Goal: Transaction & Acquisition: Purchase product/service

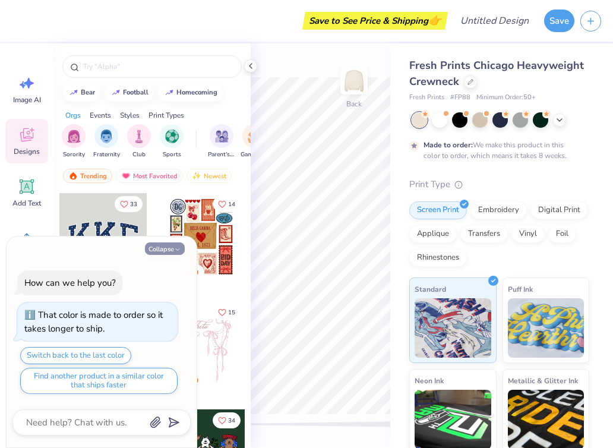
click at [169, 248] on button "Collapse" at bounding box center [165, 248] width 40 height 12
type textarea "x"
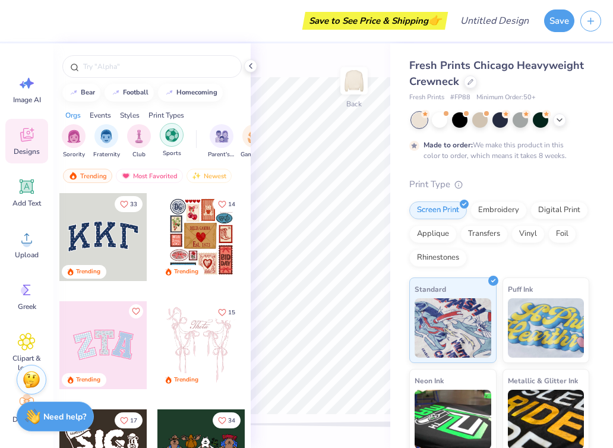
click at [174, 133] on img "filter for Sports" at bounding box center [172, 135] width 14 height 14
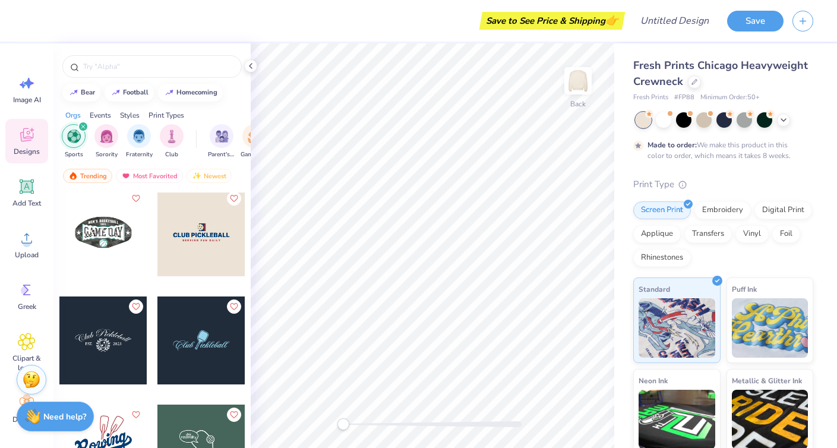
scroll to position [1113, 0]
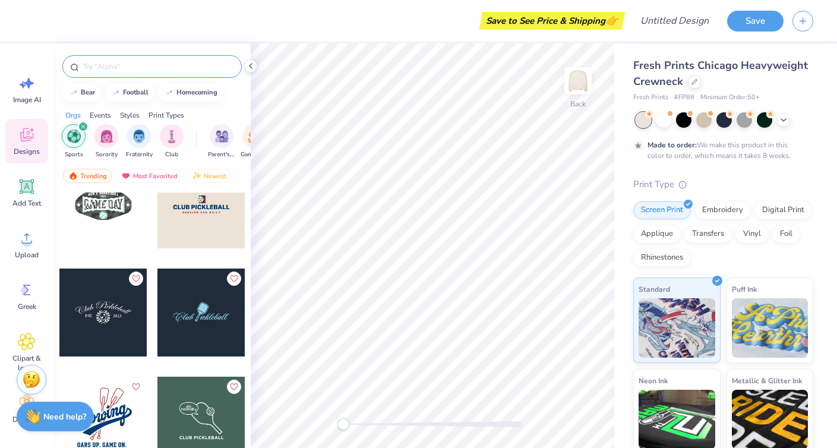
click at [137, 68] on input "text" at bounding box center [158, 67] width 152 height 12
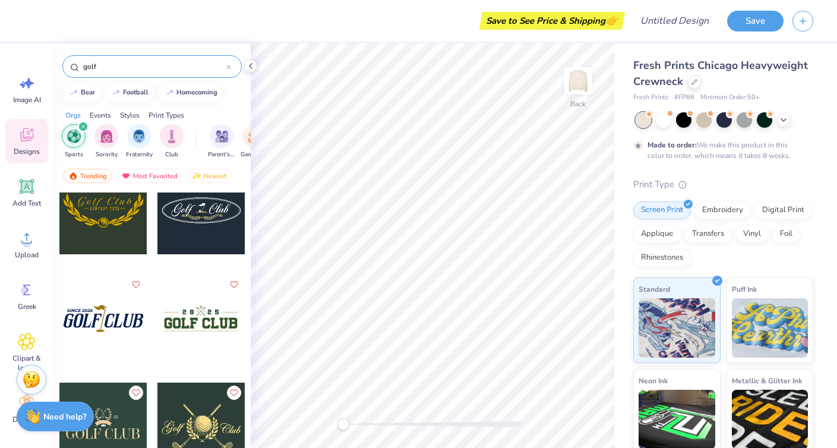
scroll to position [12, 0]
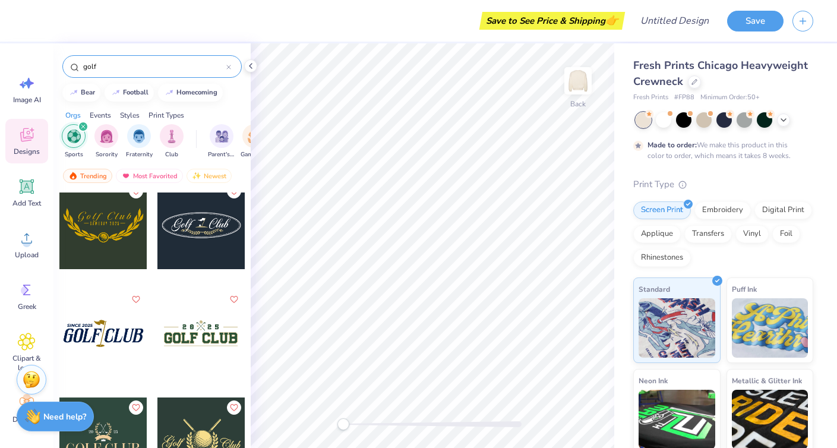
type input "golf"
click at [102, 335] on div at bounding box center [103, 333] width 88 height 88
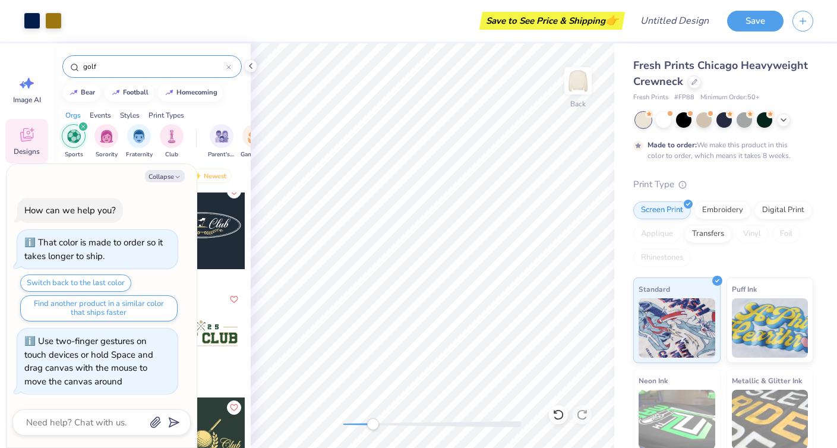
click at [373, 420] on div at bounding box center [432, 424] width 178 height 12
type textarea "x"
type input "0.30"
type textarea "x"
type input "0.88"
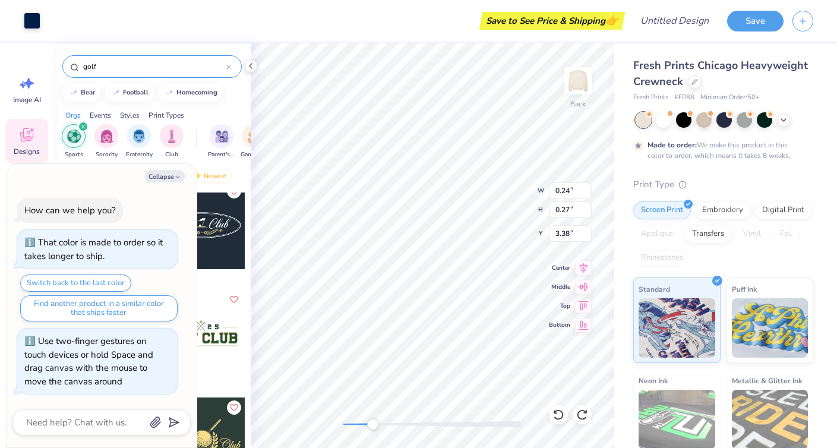
type input "0.98"
type input "2.67"
click at [174, 177] on icon "button" at bounding box center [177, 176] width 7 height 7
type textarea "x"
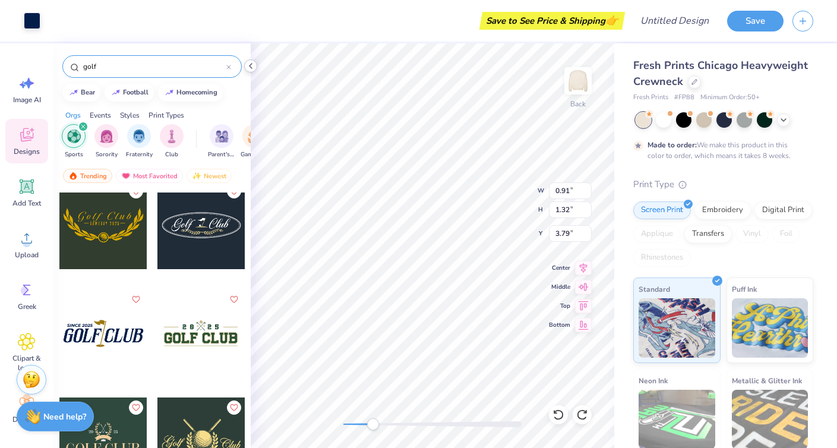
click at [250, 65] on icon at bounding box center [250, 65] width 9 height 9
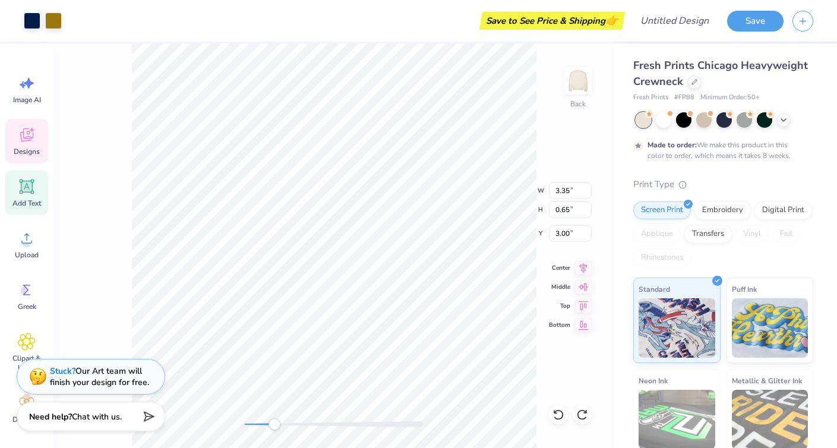
click at [32, 192] on icon at bounding box center [27, 187] width 18 height 18
type input "5.95"
type input "1.72"
type input "9.64"
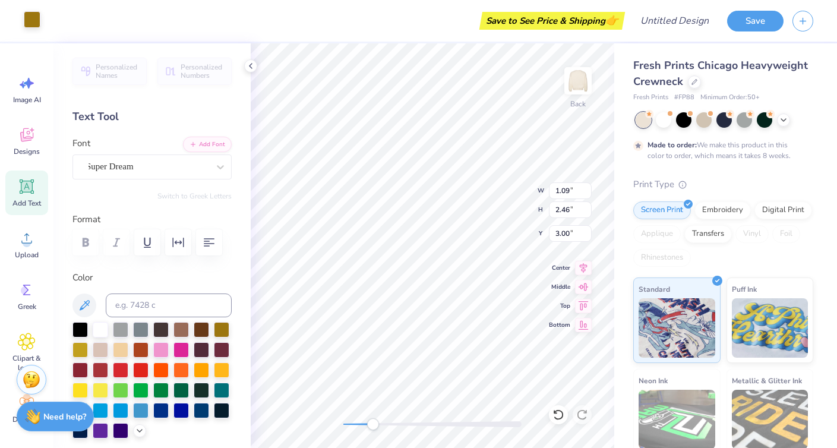
click at [32, 20] on div at bounding box center [32, 19] width 17 height 17
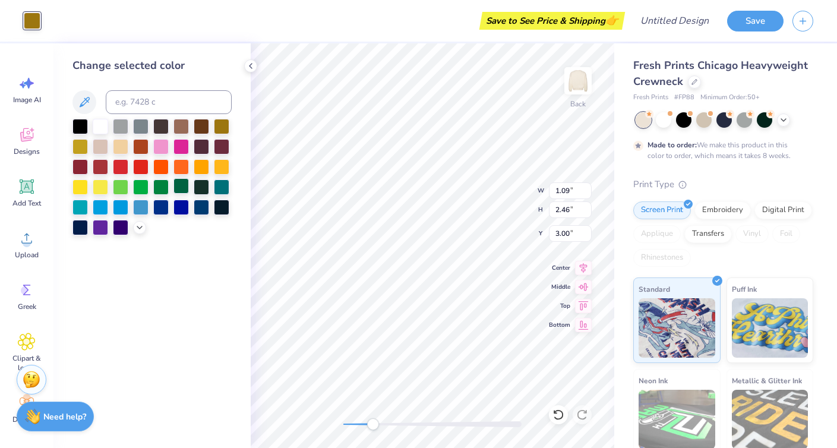
click at [179, 191] on div at bounding box center [180, 185] width 15 height 15
type input "0.91"
type input "1.32"
type input "3.79"
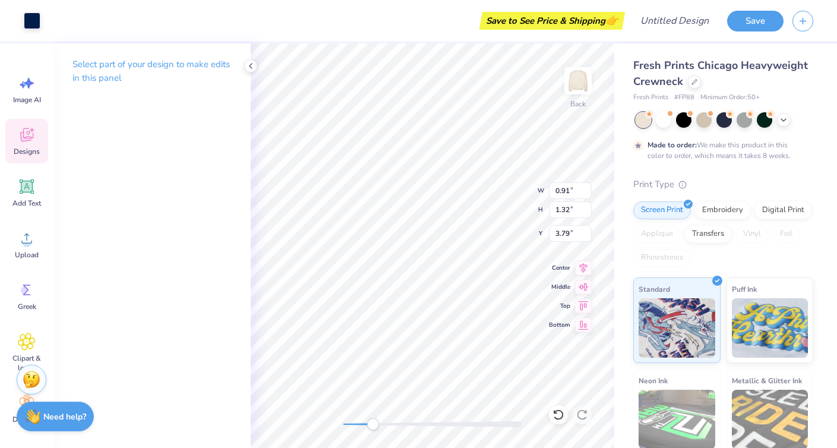
type input "0.74"
type input "0.21"
click at [34, 16] on div at bounding box center [32, 19] width 17 height 17
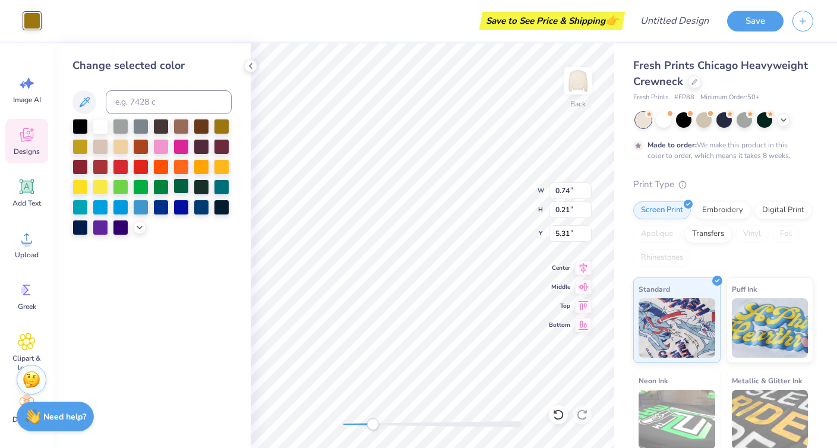
click at [179, 191] on div at bounding box center [180, 185] width 15 height 15
type input "5.26"
type input "0.91"
type input "1.32"
type input "3.79"
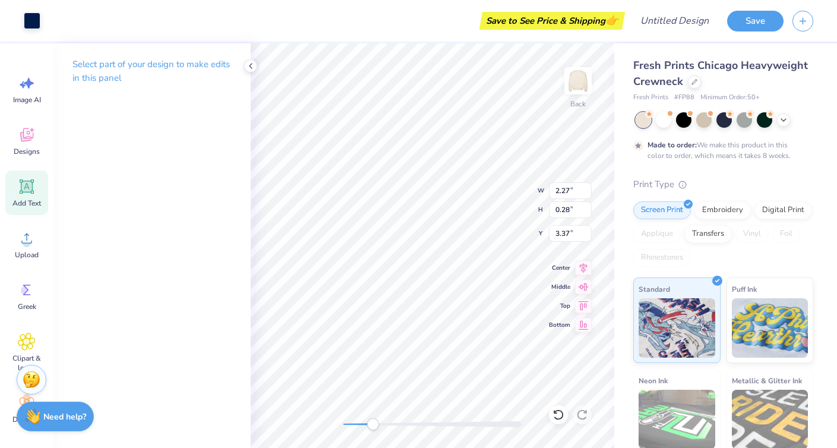
click at [29, 178] on icon at bounding box center [27, 187] width 18 height 18
type input "5.95"
type input "1.72"
type input "9.64"
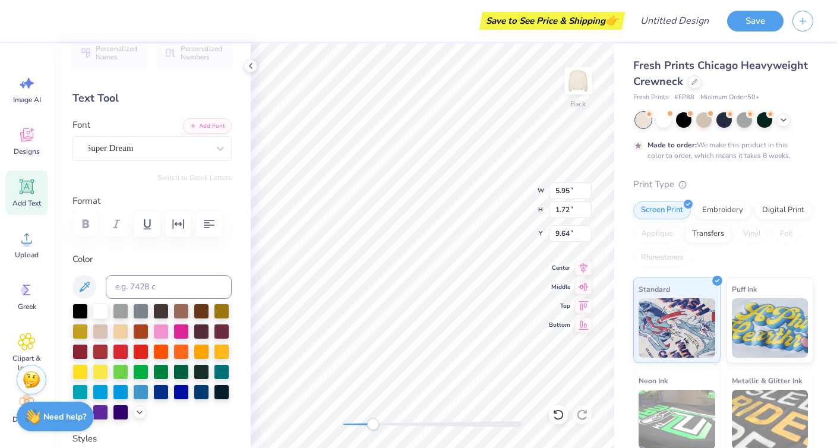
scroll to position [21, 0]
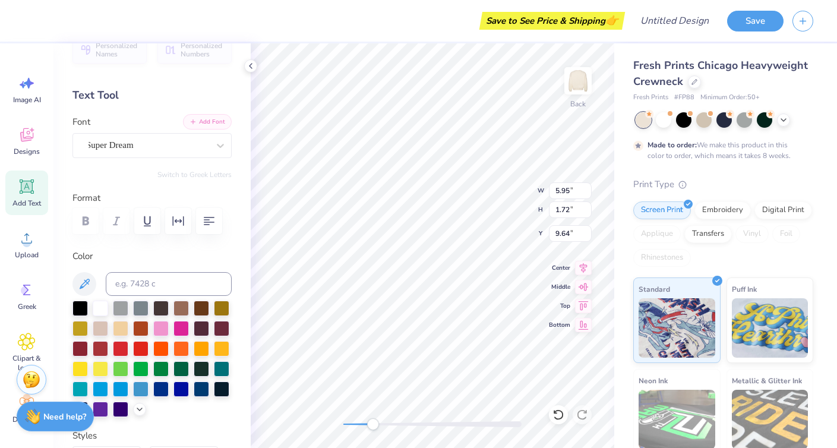
click at [201, 124] on button "Add Font" at bounding box center [207, 121] width 49 height 15
click at [164, 151] on div at bounding box center [147, 145] width 122 height 16
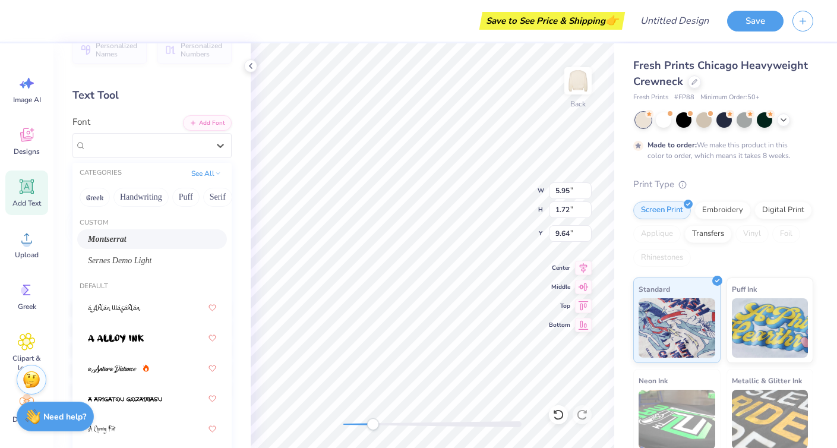
click at [144, 240] on div "Montserrat" at bounding box center [152, 239] width 128 height 12
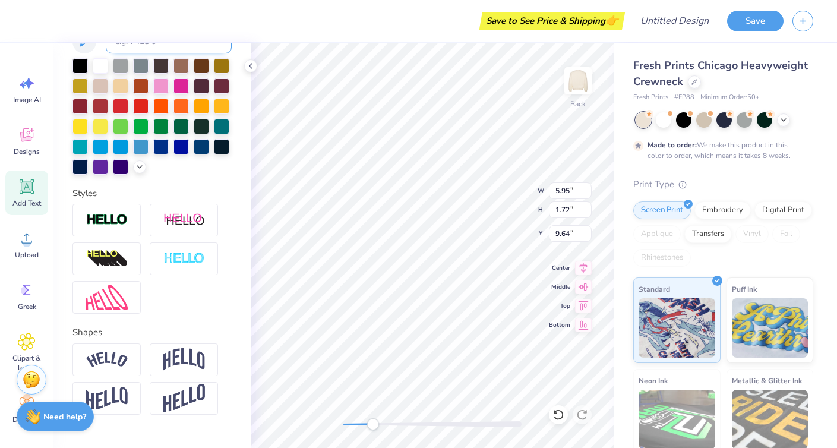
scroll to position [265, 0]
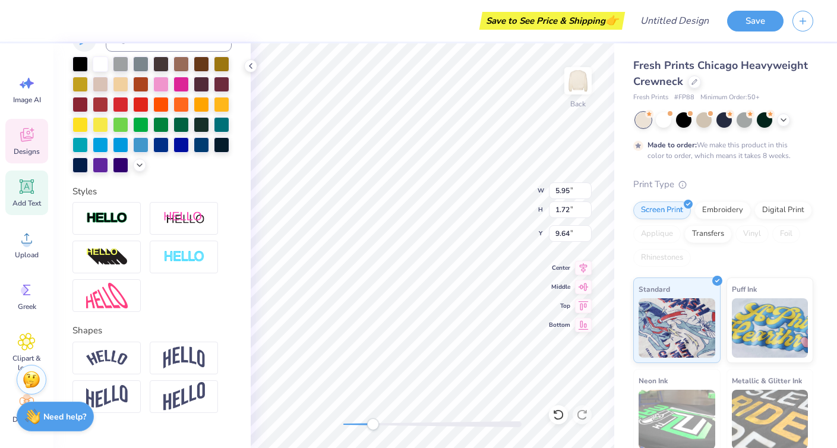
type input "0.28"
type input "3.37"
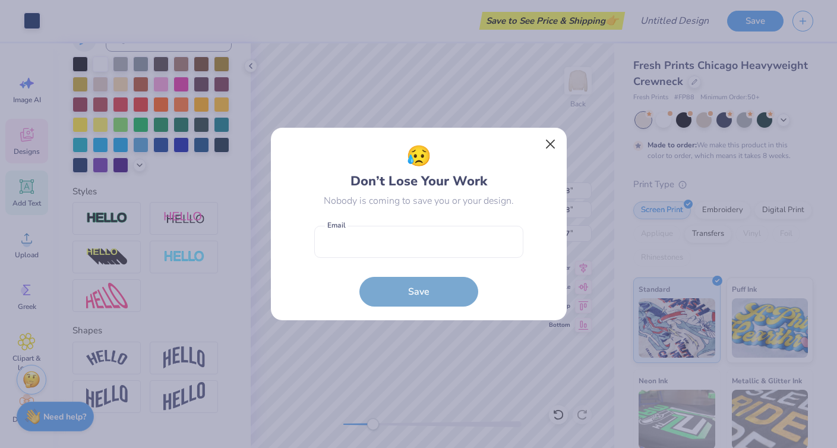
click at [548, 142] on button "Close" at bounding box center [549, 144] width 23 height 23
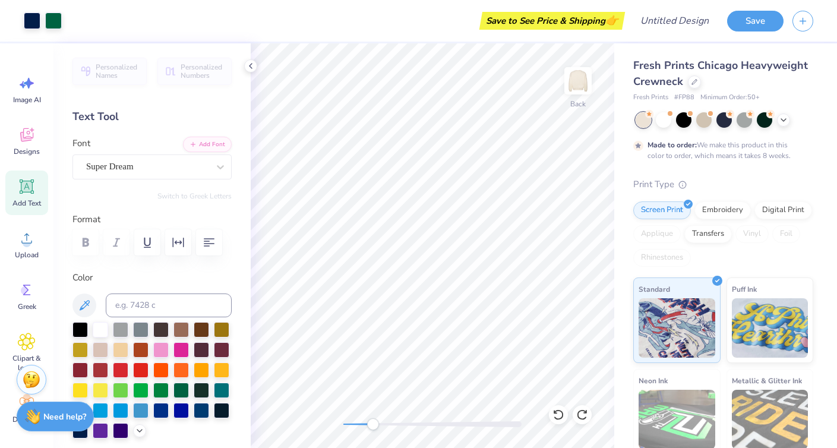
scroll to position [0, 0]
click at [251, 64] on icon at bounding box center [250, 65] width 9 height 9
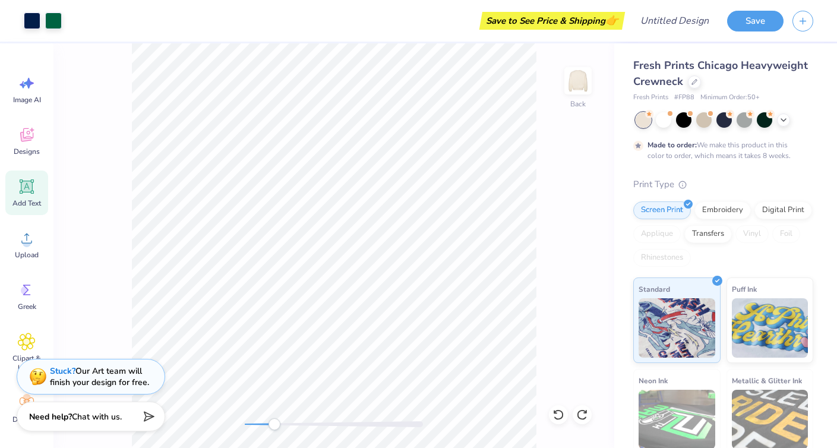
click at [251, 423] on div at bounding box center [334, 424] width 178 height 6
click at [582, 81] on img at bounding box center [577, 80] width 47 height 47
click at [27, 141] on icon at bounding box center [26, 135] width 13 height 14
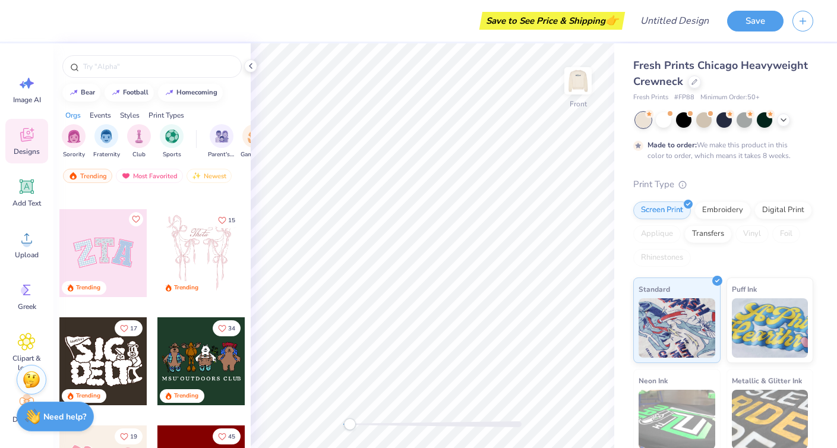
scroll to position [91, 0]
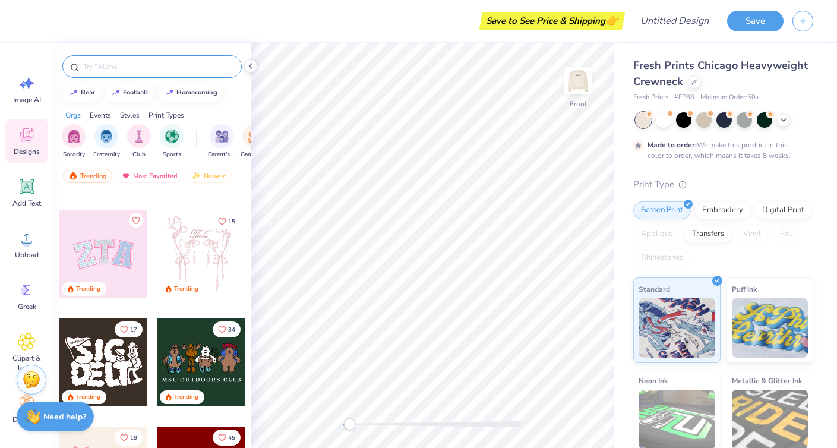
click at [145, 71] on input "text" at bounding box center [158, 67] width 152 height 12
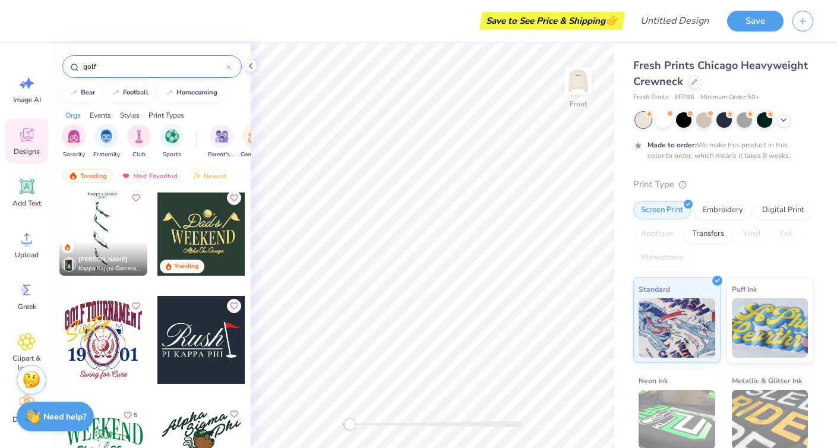
scroll to position [6, 0]
type input "golf"
click at [84, 218] on div at bounding box center [103, 231] width 88 height 88
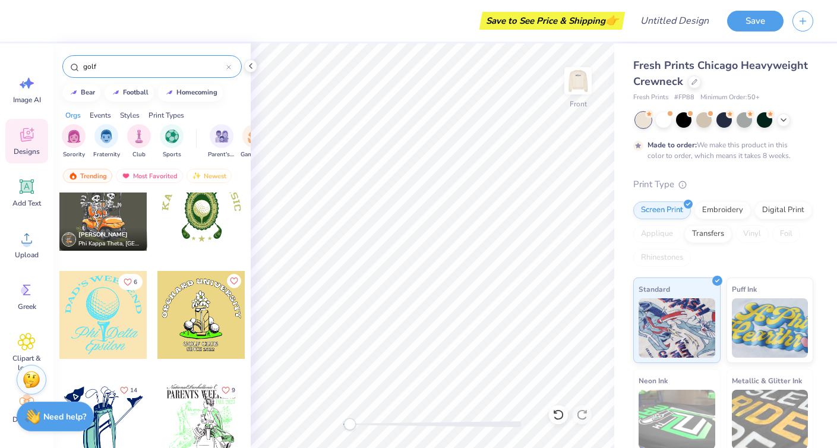
scroll to position [3823, 0]
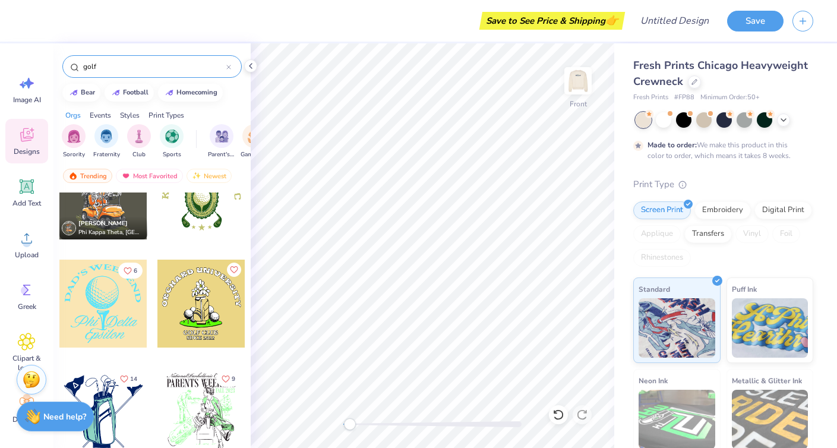
click at [59, 293] on div at bounding box center [15, 303] width 88 height 88
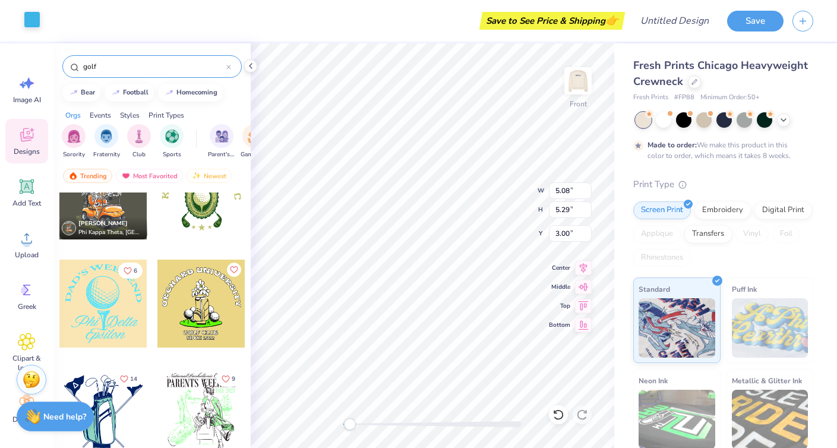
click at [31, 21] on div at bounding box center [32, 19] width 17 height 17
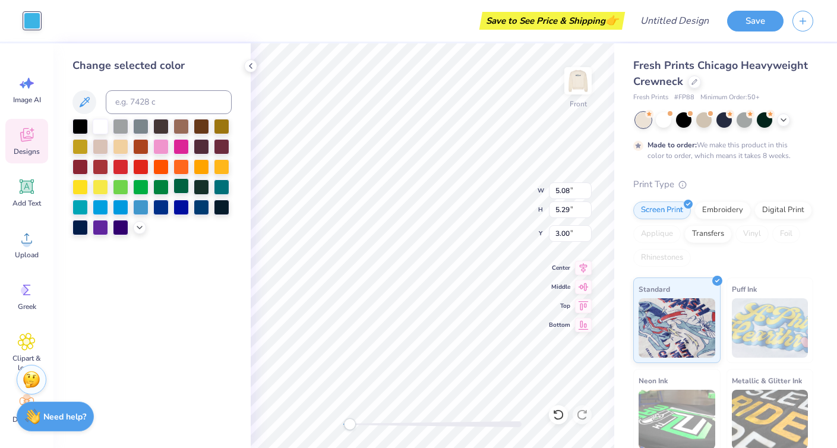
click at [178, 191] on div at bounding box center [180, 185] width 15 height 15
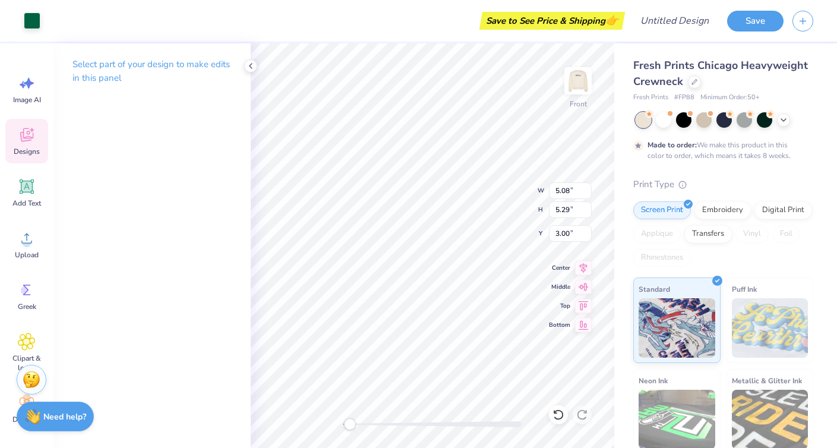
type input "9.08"
type input "9.46"
type input "5.80"
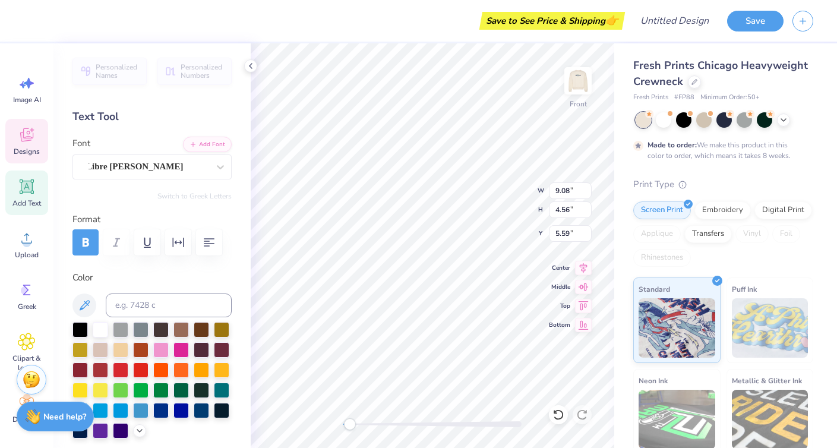
scroll to position [0, 0]
type textarea "C"
type textarea "GOLF DATE 2025"
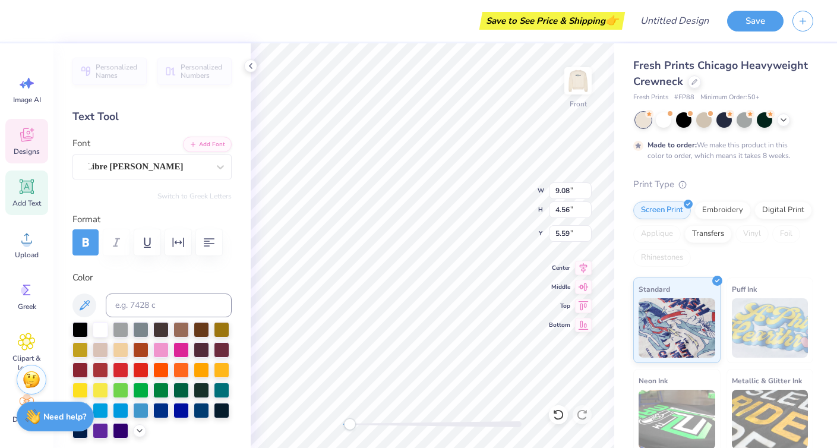
scroll to position [0, 1]
type input "3.12"
type input "1.29"
type input "11.88"
type textarea "Chi"
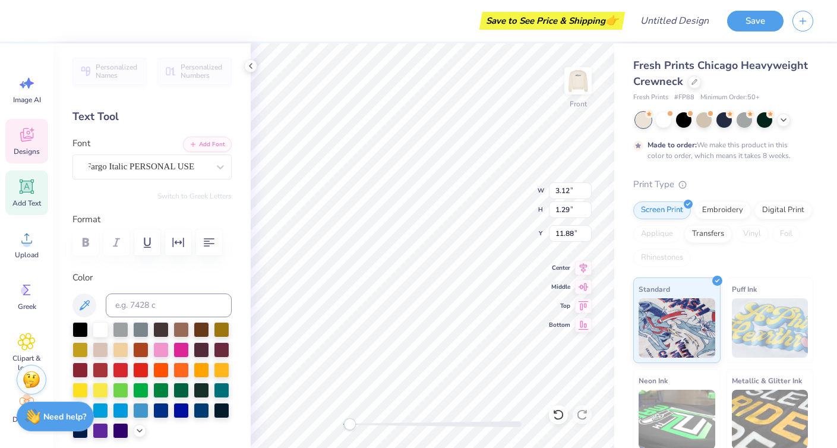
type input "3.86"
type input "1.26"
type input "11.91"
type textarea "Omega"
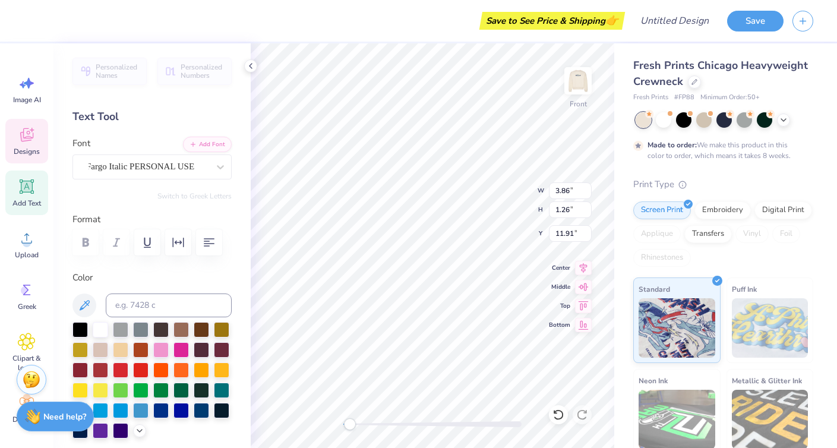
type input "4.59"
type input "1.66"
type input "13.40"
type textarea "Classis"
type input "2.47"
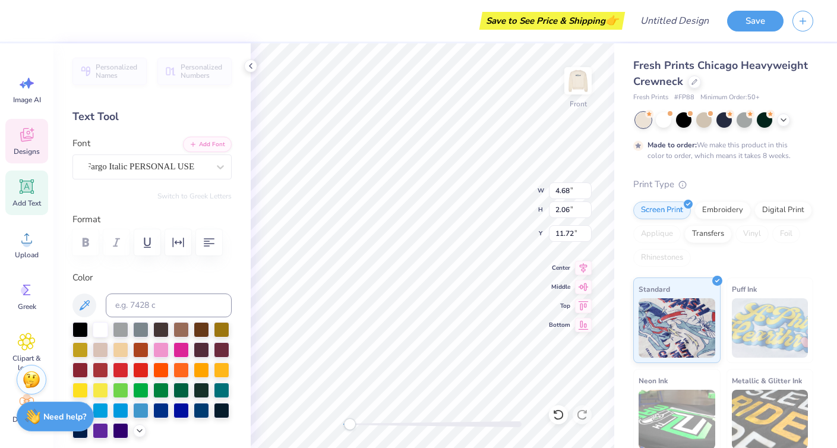
type input "1.36"
type input "12.04"
type input "4.68"
type input "2.06"
type input "11.72"
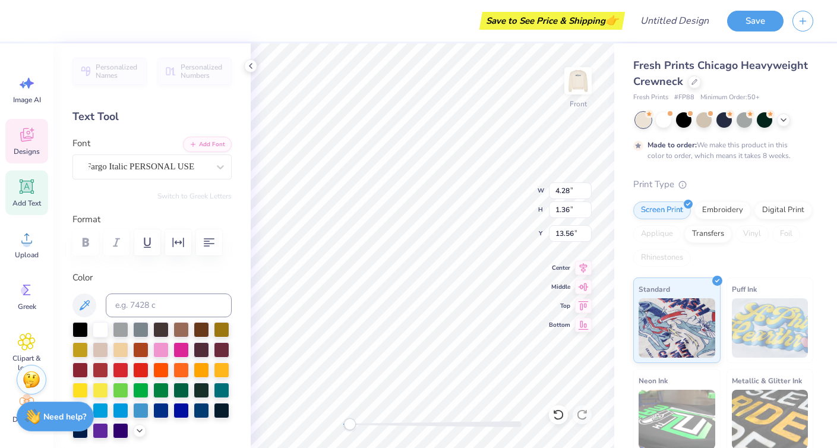
type textarea "Classic"
type textarea "CHI OMEGA CLASSIC"
type textarea "g"
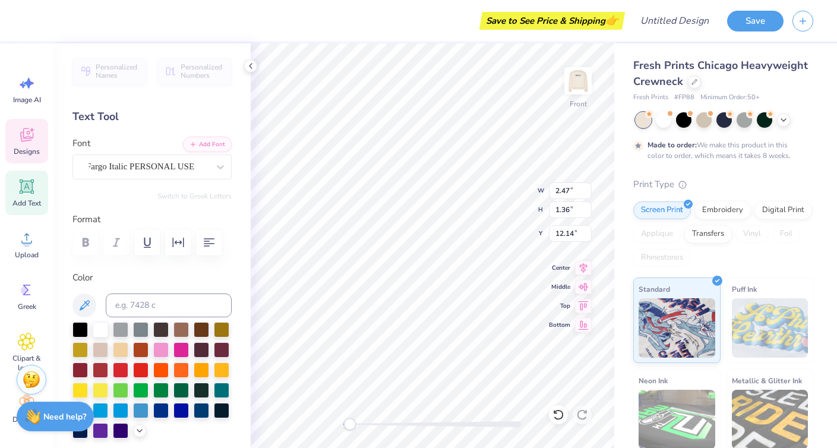
type textarea "G"
type textarea "Golf"
type input "4.68"
type input "2.06"
type input "12.04"
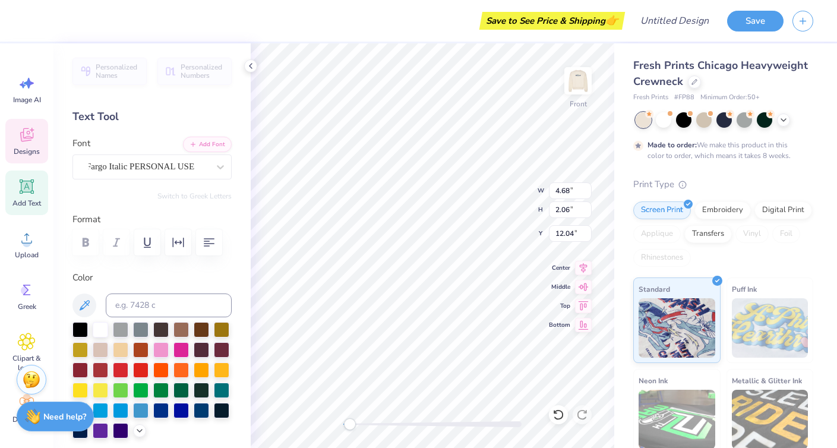
type textarea "Date"
type input "4.38"
type input "1.36"
type input "13.56"
type textarea "2"
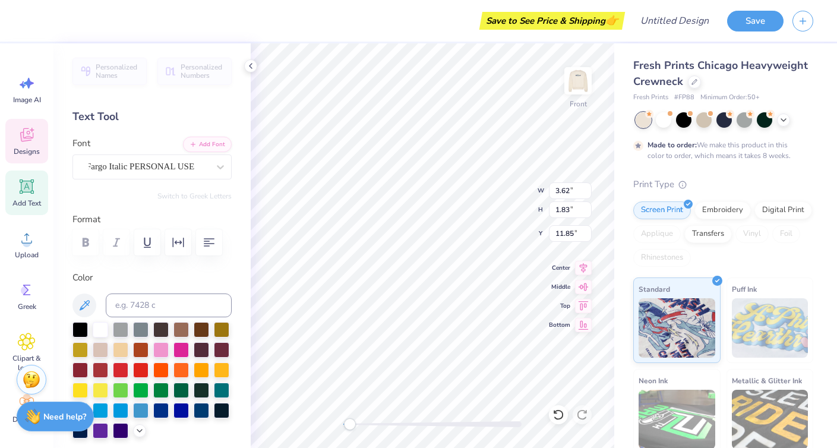
type input "1.44"
type input "12.36"
click at [578, 73] on img at bounding box center [577, 80] width 47 height 47
type input "3.80"
type input "1.51"
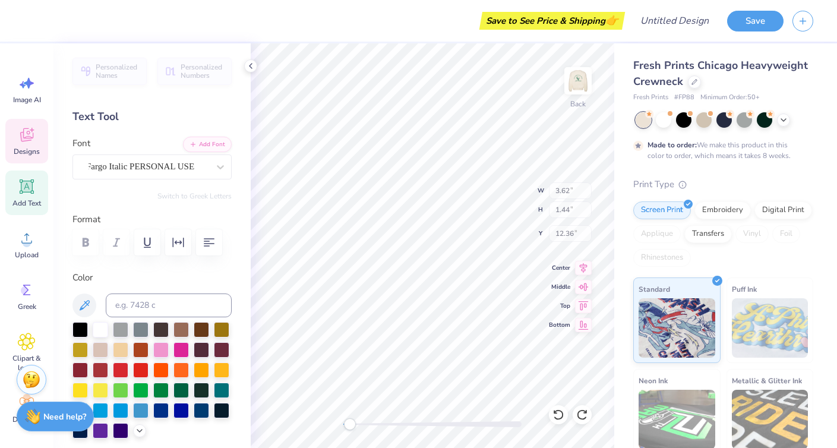
type input "10.98"
click at [581, 79] on img at bounding box center [577, 80] width 47 height 47
type input "3.62"
type input "1.44"
type input "12.36"
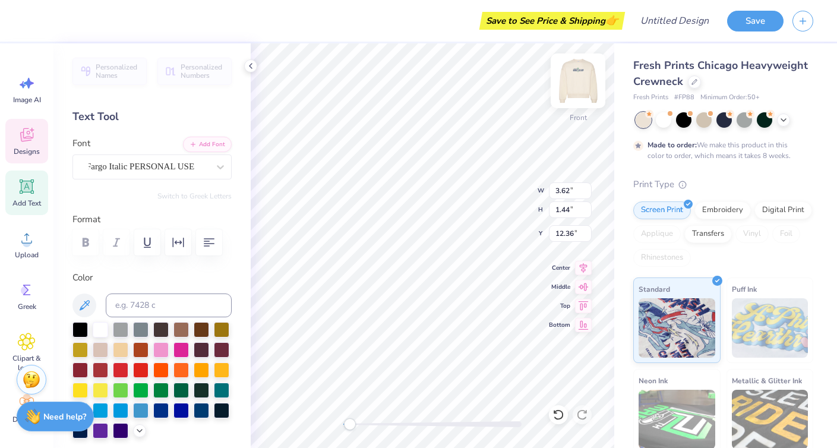
click at [581, 79] on img at bounding box center [577, 80] width 47 height 47
type input "3.80"
type input "1.51"
type input "10.98"
click at [579, 78] on img at bounding box center [577, 80] width 47 height 47
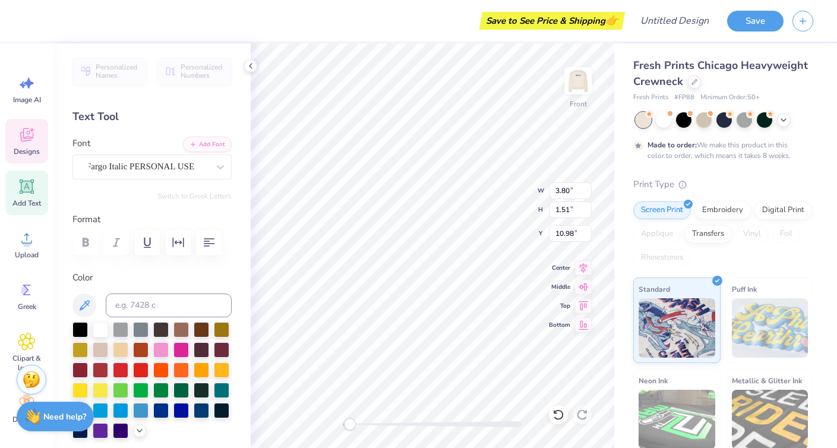
type input "3.62"
type input "1.44"
type input "12.36"
click at [579, 78] on img at bounding box center [578, 81] width 24 height 24
type input "3.80"
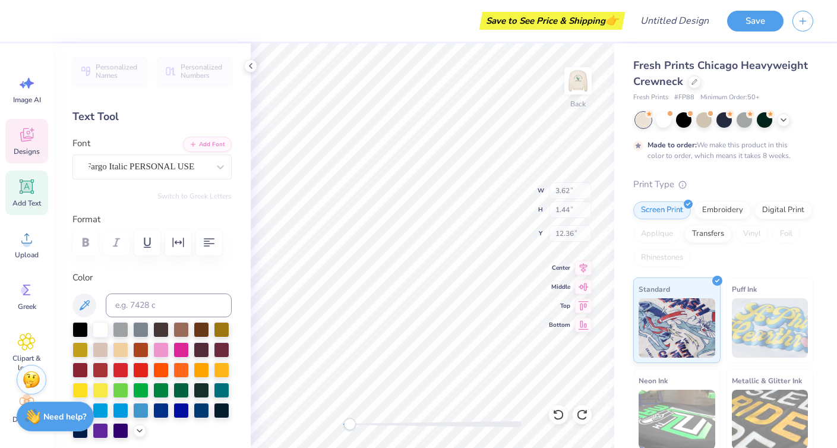
type input "1.51"
type input "10.98"
type input "0.91"
type input "1.32"
drag, startPoint x: 351, startPoint y: 423, endPoint x: 377, endPoint y: 423, distance: 26.1
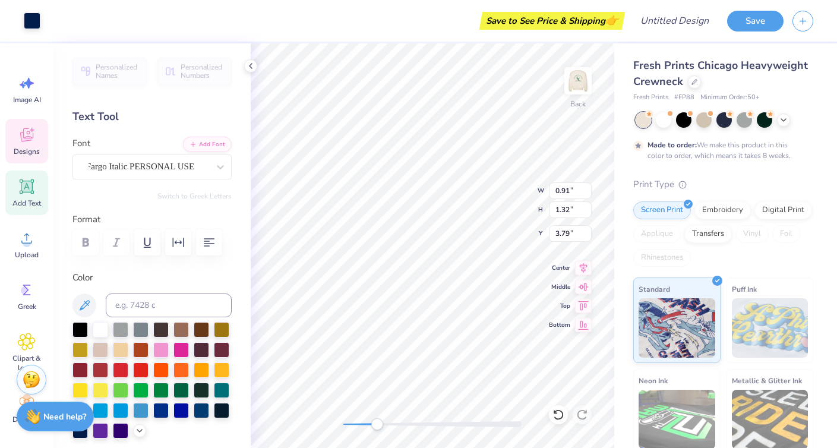
click at [377, 423] on div "Accessibility label" at bounding box center [377, 424] width 12 height 12
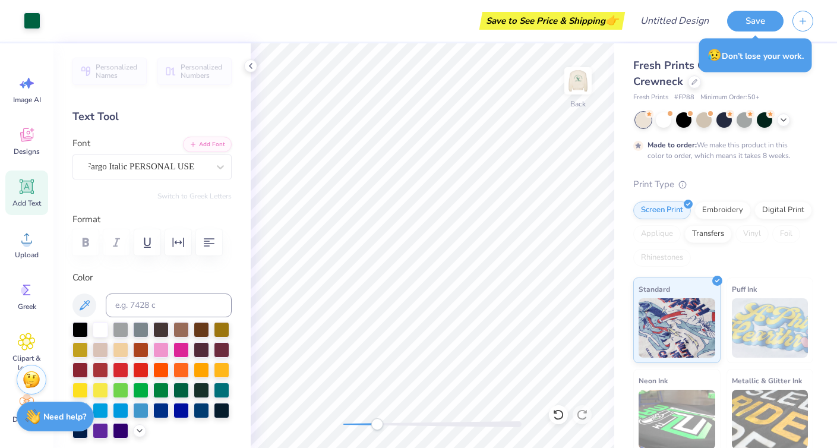
click at [353, 424] on div at bounding box center [432, 424] width 178 height 6
click at [552, 192] on div "Back W 1.09 1.09 " H 2.46 2.46 " Y 3.00 3.00 " Center Middle Top Bottom" at bounding box center [432, 245] width 363 height 404
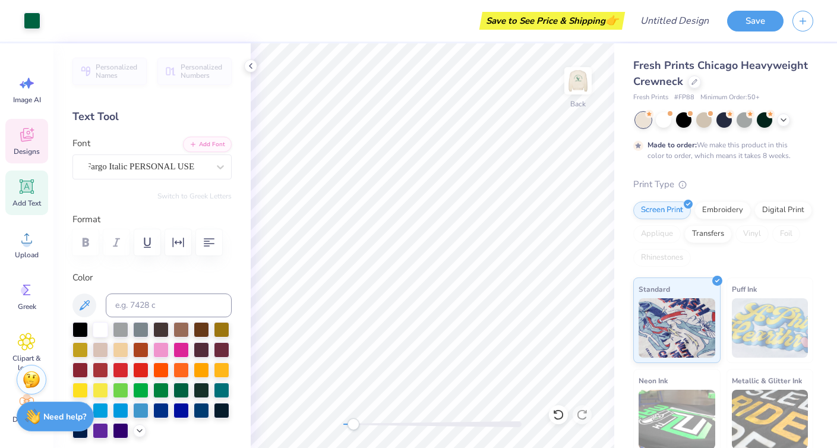
click at [23, 144] on div "Designs" at bounding box center [26, 141] width 43 height 45
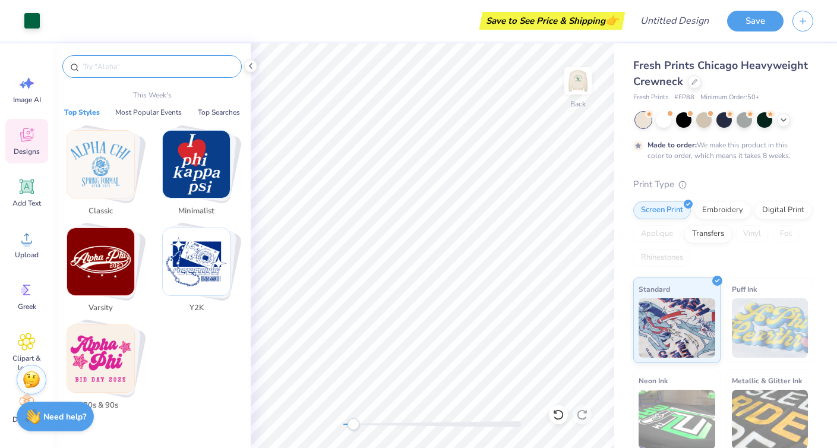
click at [132, 70] on input "text" at bounding box center [158, 67] width 152 height 12
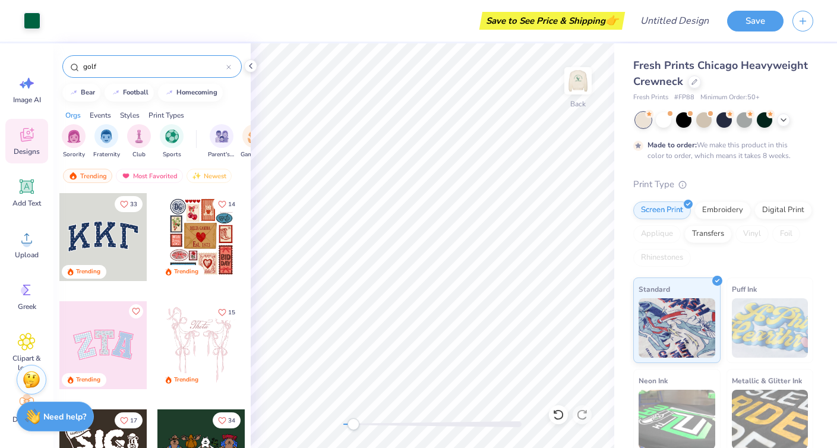
type input "golf"
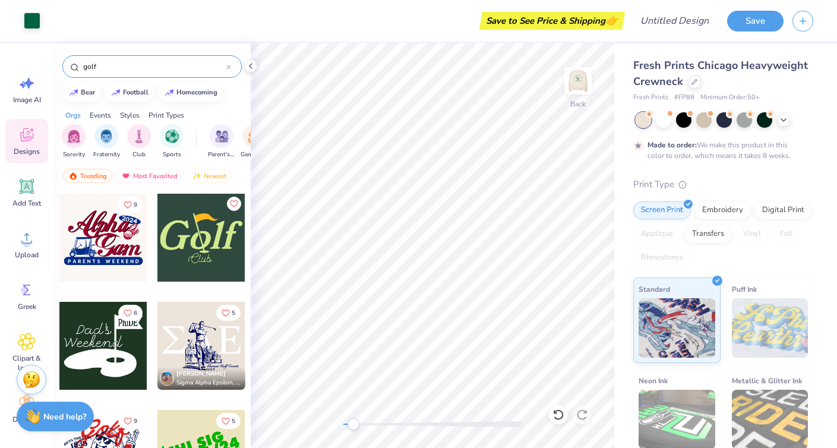
scroll to position [2376, 0]
click at [207, 252] on div at bounding box center [201, 238] width 88 height 88
click at [377, 424] on div at bounding box center [432, 424] width 178 height 6
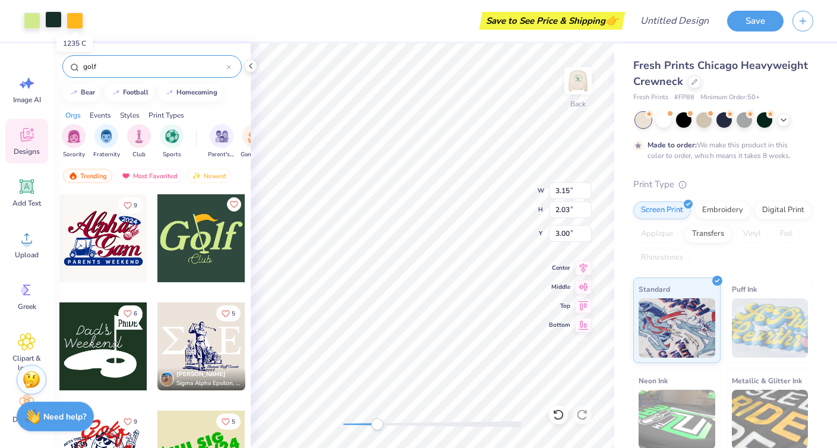
click at [55, 23] on div at bounding box center [53, 19] width 17 height 17
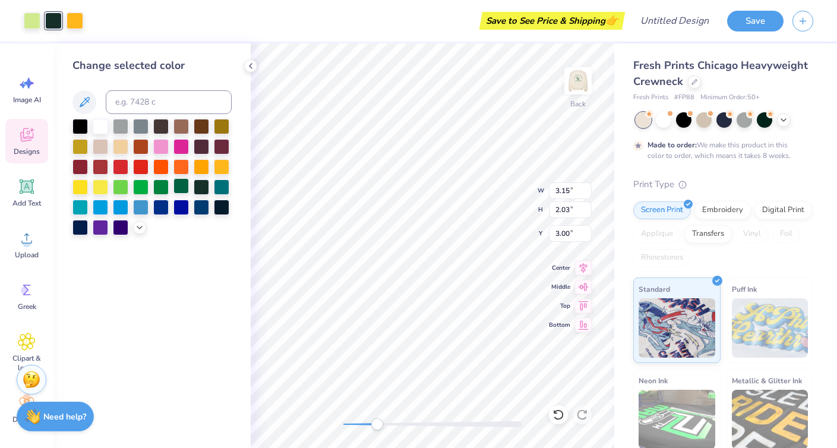
click at [179, 191] on div at bounding box center [180, 185] width 15 height 15
click at [74, 23] on div at bounding box center [74, 19] width 17 height 17
click at [183, 186] on div at bounding box center [180, 185] width 15 height 15
click at [36, 20] on div at bounding box center [32, 19] width 17 height 17
click at [182, 189] on div at bounding box center [180, 185] width 15 height 15
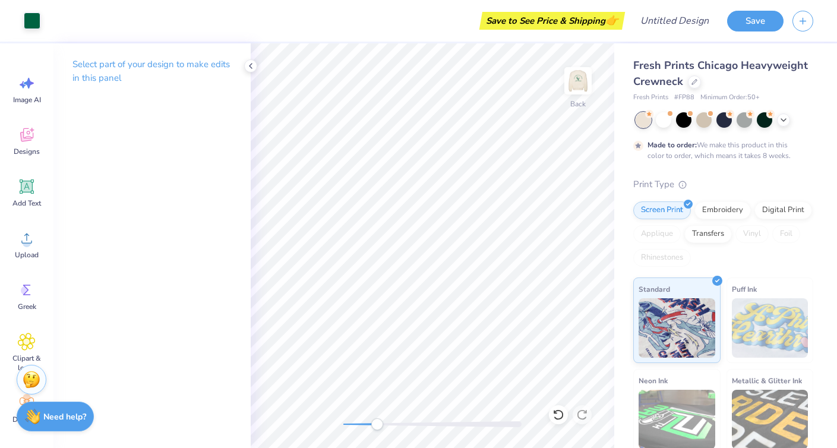
click at [361, 423] on div at bounding box center [432, 424] width 178 height 6
drag, startPoint x: 361, startPoint y: 423, endPoint x: 344, endPoint y: 422, distance: 16.7
click at [344, 422] on div "Accessibility label" at bounding box center [344, 424] width 12 height 12
click at [579, 83] on img at bounding box center [577, 80] width 47 height 47
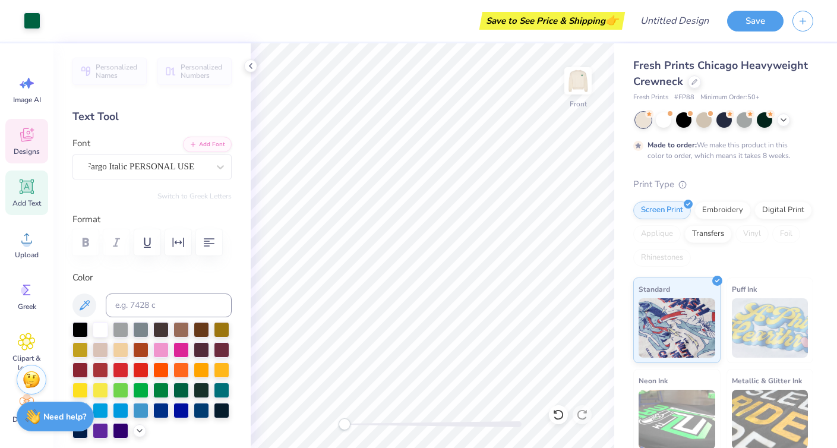
click at [27, 135] on icon at bounding box center [27, 135] width 18 height 18
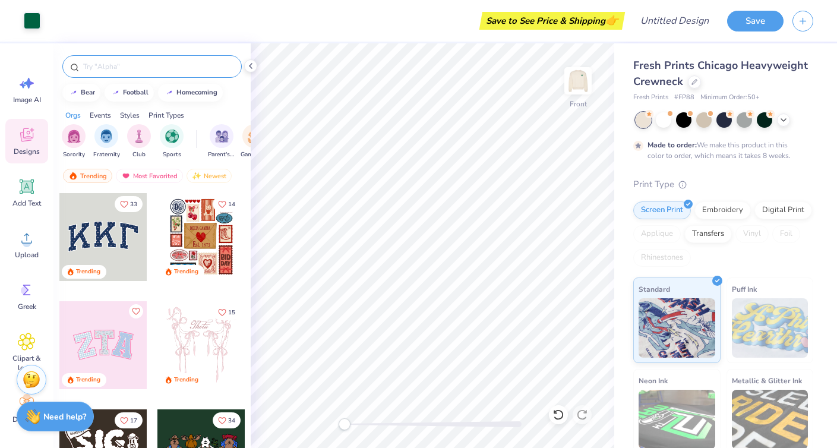
click at [133, 69] on input "text" at bounding box center [158, 67] width 152 height 12
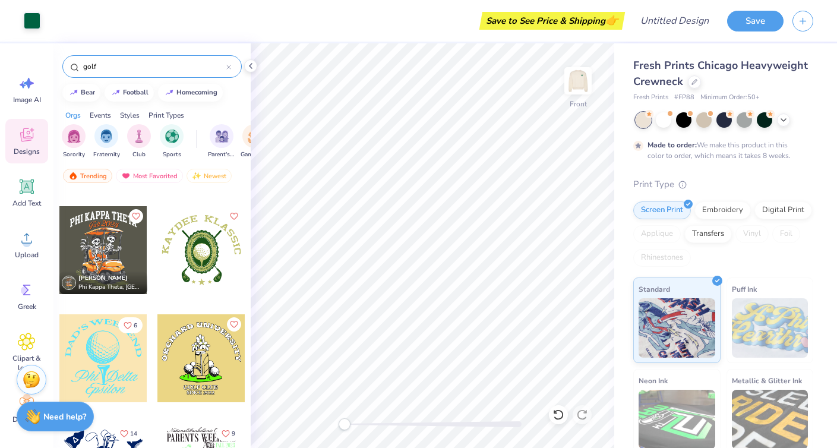
scroll to position [3748, 0]
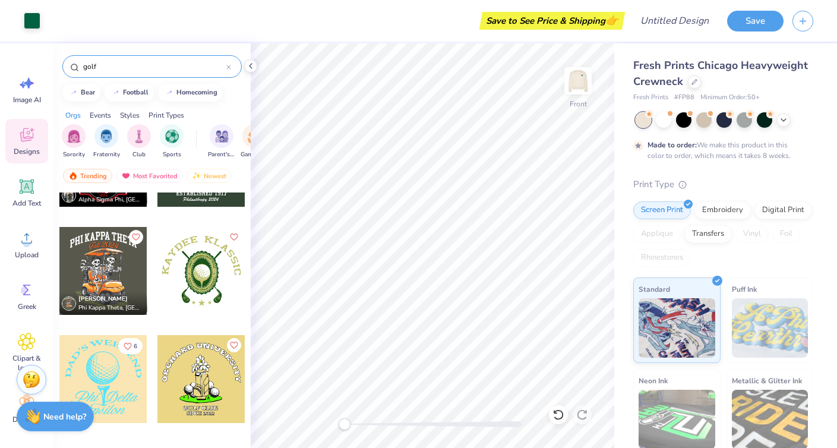
type input "golf"
click at [104, 358] on div at bounding box center [103, 379] width 88 height 88
click at [366, 420] on div at bounding box center [432, 424] width 178 height 12
type input "2.57"
type input "0.93"
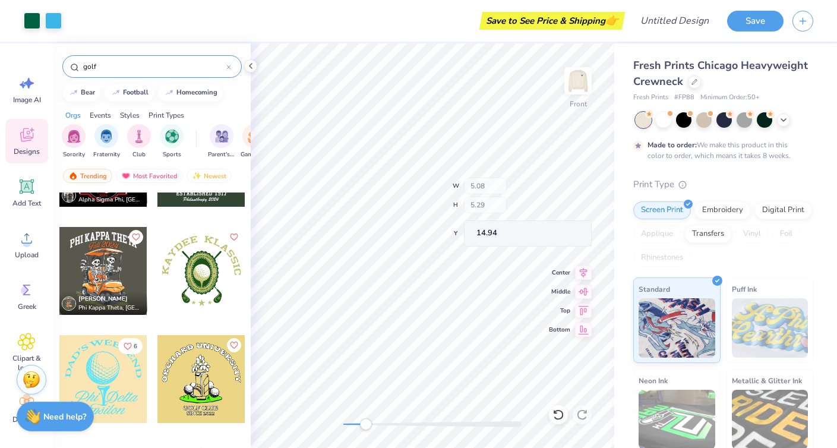
type input "19.31"
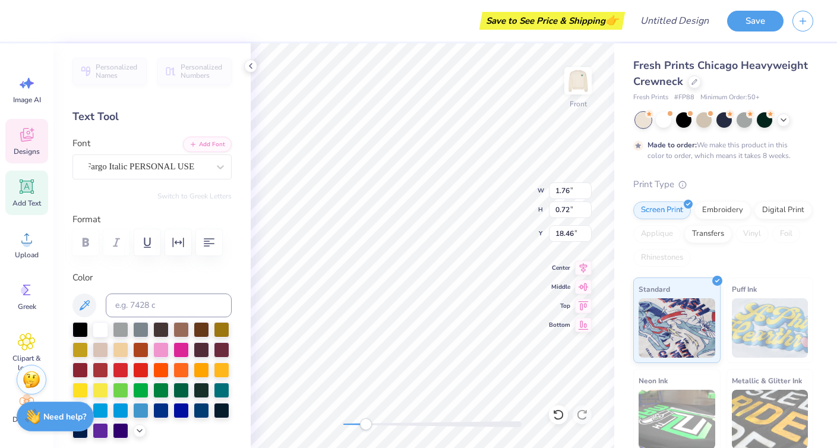
type textarea "i"
type input "2.16"
type input "0.71"
type input "18.47"
click at [174, 164] on span "Fargo Italic PERSONAL USE" at bounding box center [140, 167] width 108 height 14
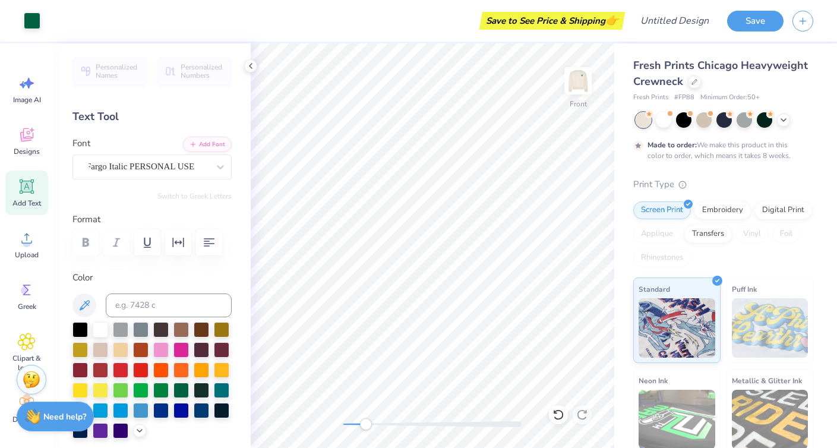
click at [16, 181] on div "Add Text" at bounding box center [26, 192] width 43 height 45
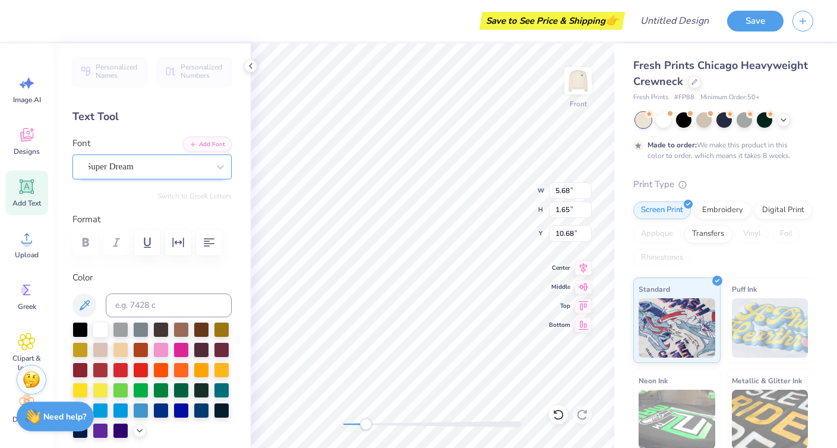
click at [169, 163] on div "Super Dream" at bounding box center [147, 166] width 125 height 18
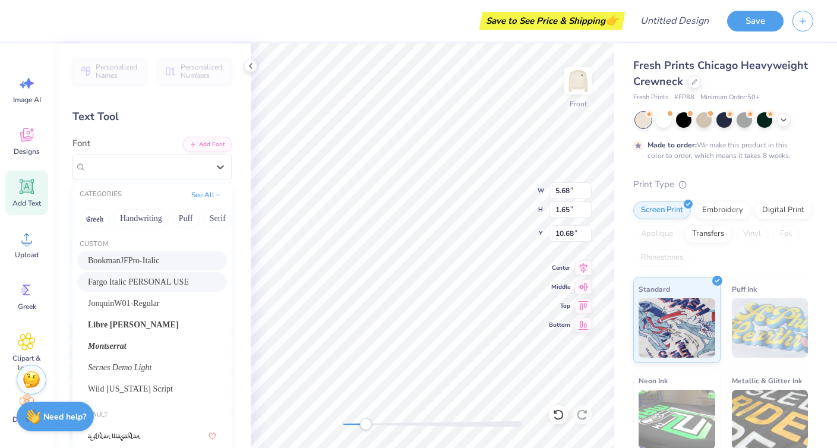
click at [156, 274] on div "Fargo Italic PERSONAL USE" at bounding box center [152, 282] width 150 height 20
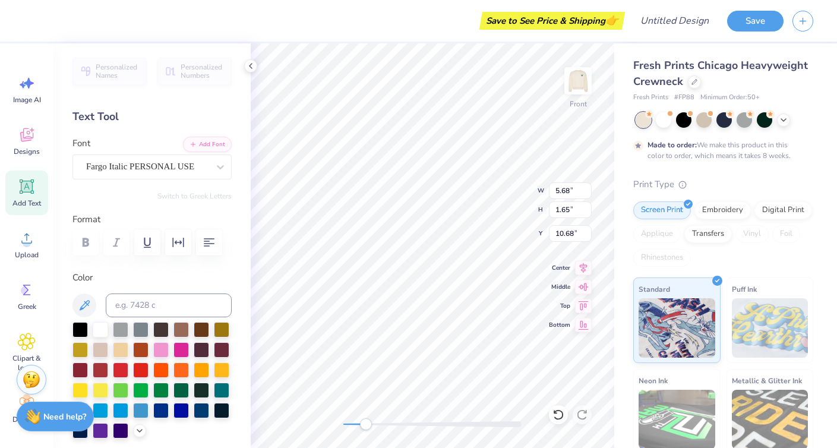
type textarea "2"
type input "1.44"
type input "12.36"
type textarea "CHI OMEGA 2025"
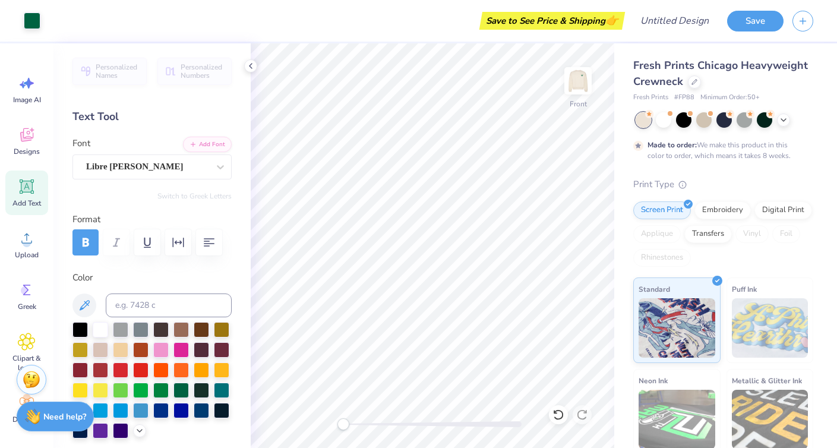
click at [337, 423] on div "Front" at bounding box center [432, 245] width 363 height 404
type input "9.79"
type input "9.10"
click at [580, 81] on img at bounding box center [577, 80] width 47 height 47
drag, startPoint x: 342, startPoint y: 427, endPoint x: 366, endPoint y: 424, distance: 23.9
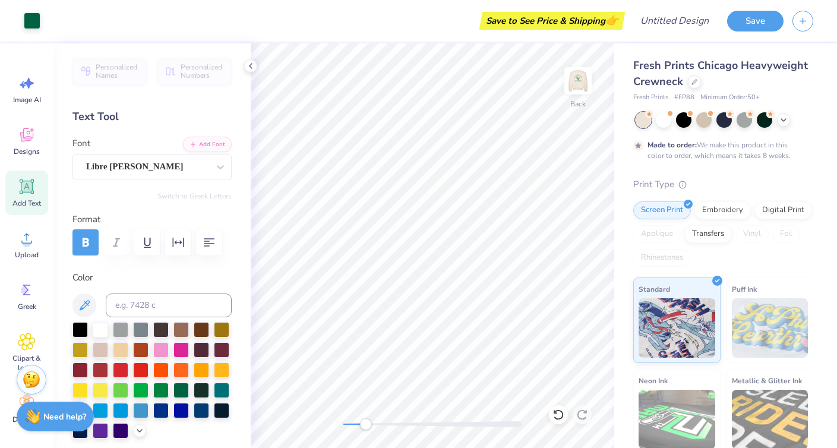
click at [366, 424] on div "Accessibility label" at bounding box center [366, 424] width 12 height 12
type input "3.49"
type input "2.25"
click at [24, 151] on span "Designs" at bounding box center [27, 151] width 26 height 9
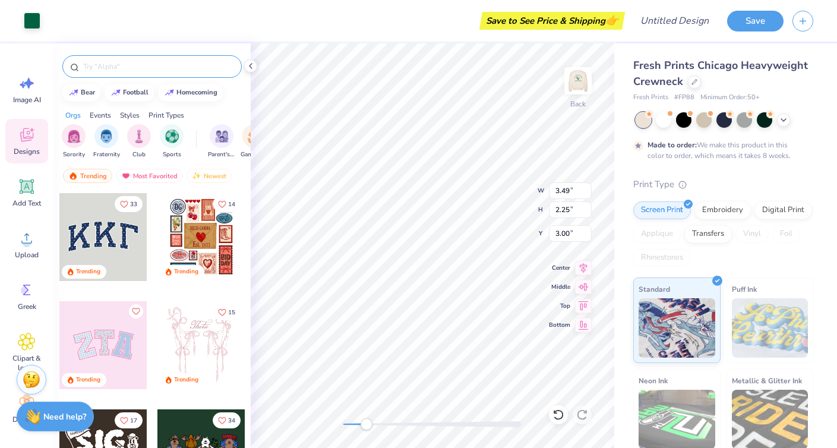
click at [115, 61] on input "text" at bounding box center [158, 67] width 152 height 12
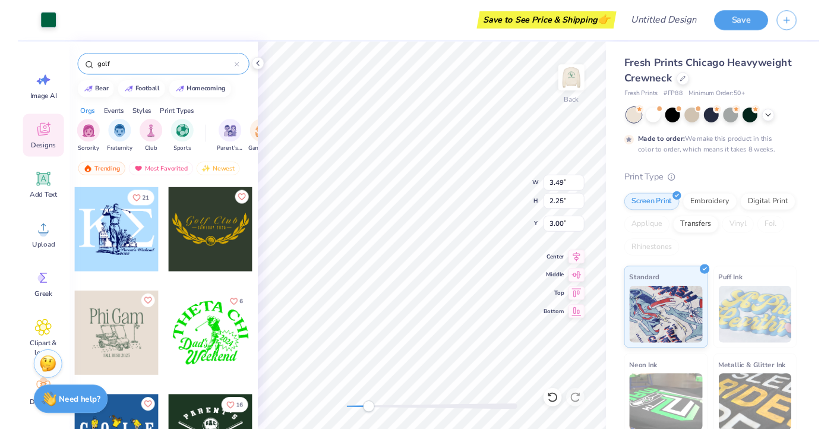
scroll to position [322, 0]
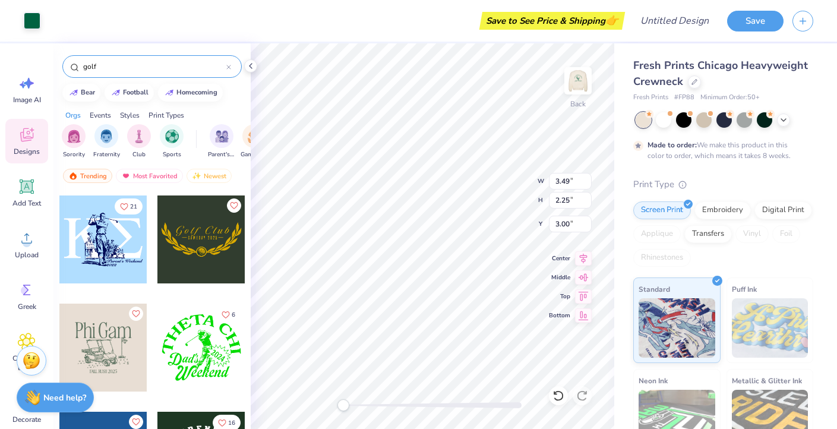
type input "golf"
click at [375, 407] on div at bounding box center [432, 405] width 178 height 6
click at [612, 120] on div at bounding box center [662, 118] width 15 height 15
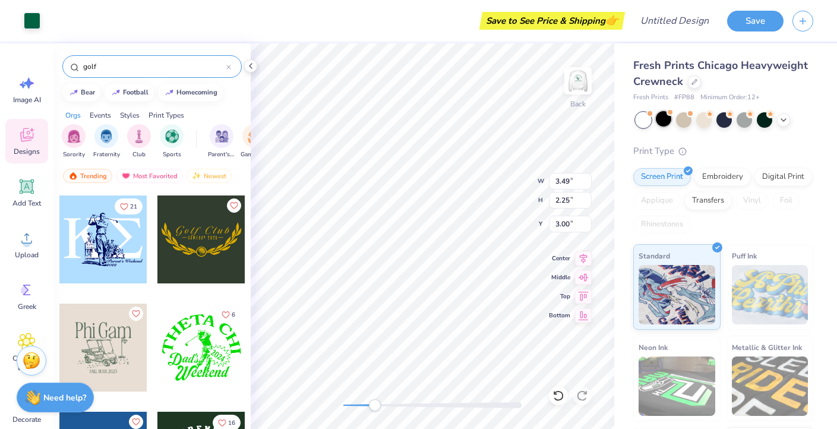
click at [612, 119] on div at bounding box center [662, 118] width 15 height 15
click at [612, 121] on div at bounding box center [642, 119] width 15 height 15
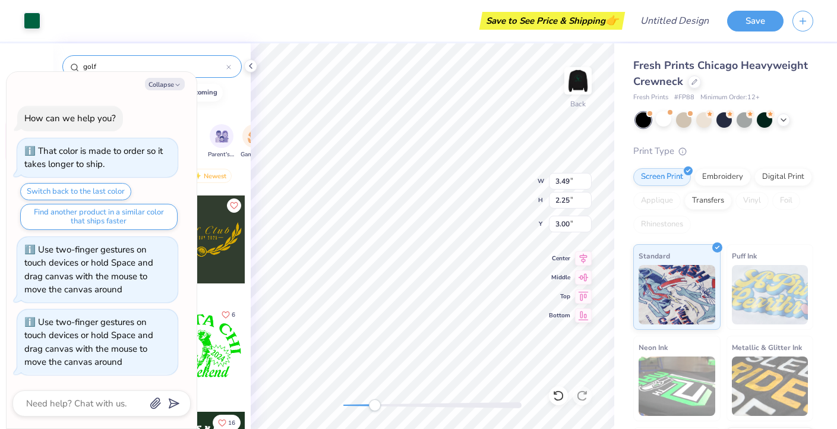
click at [612, 148] on div "Print Type" at bounding box center [723, 151] width 180 height 14
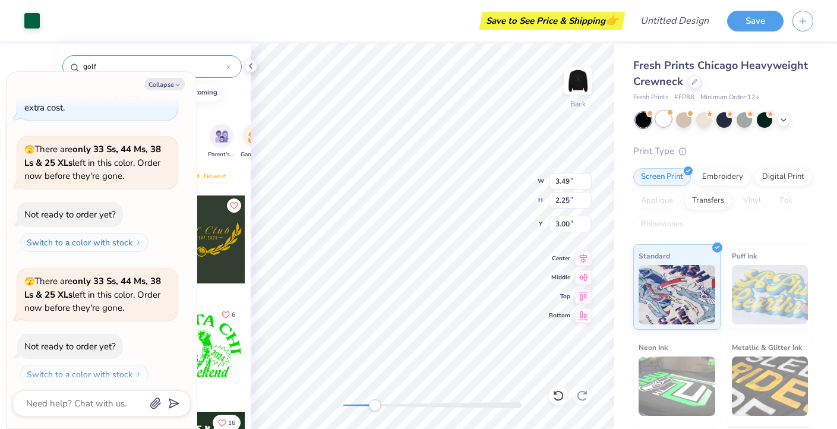
click at [612, 122] on div at bounding box center [662, 118] width 15 height 15
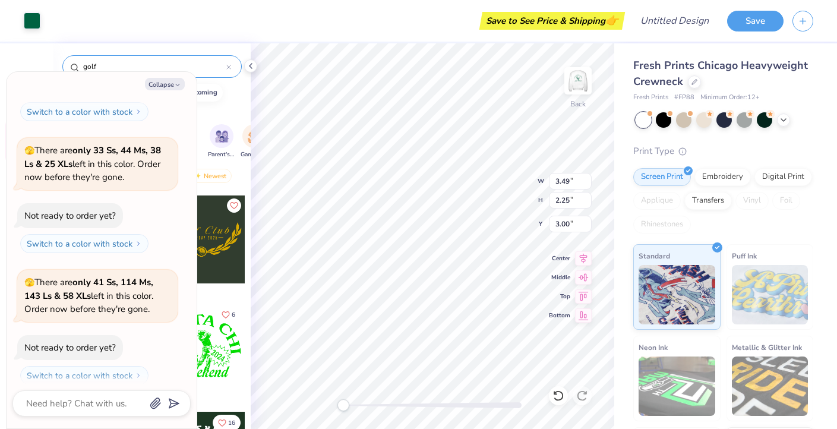
drag, startPoint x: 366, startPoint y: 404, endPoint x: 341, endPoint y: 405, distance: 25.6
click at [343, 405] on div at bounding box center [432, 405] width 178 height 6
click at [175, 84] on icon "button" at bounding box center [177, 84] width 7 height 7
type textarea "x"
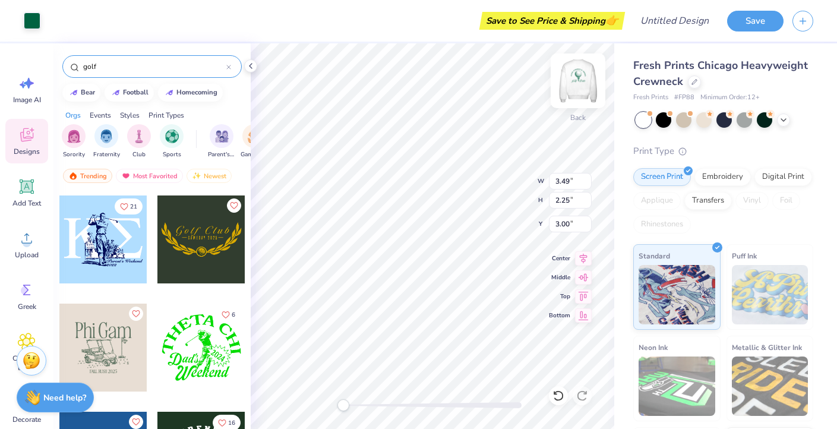
click at [568, 78] on img at bounding box center [577, 80] width 47 height 47
type input "3.33"
type input "2.15"
type input "4.74"
click at [568, 77] on img at bounding box center [577, 80] width 47 height 47
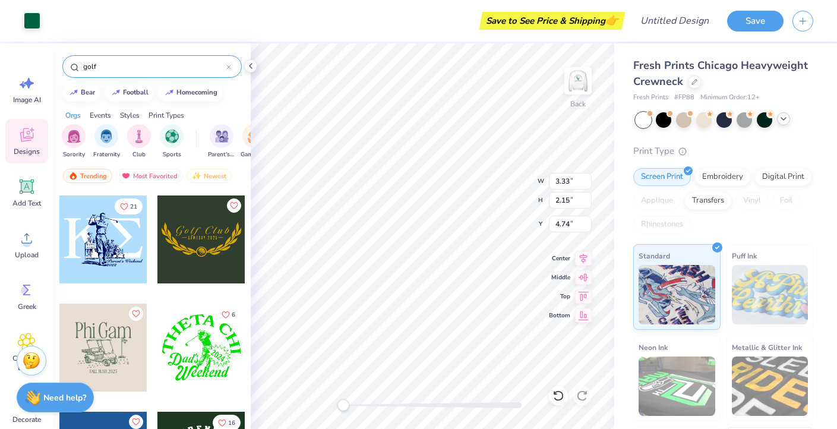
type input "3.49"
type input "2.25"
type input "3.00"
click at [612, 120] on icon at bounding box center [782, 118] width 9 height 9
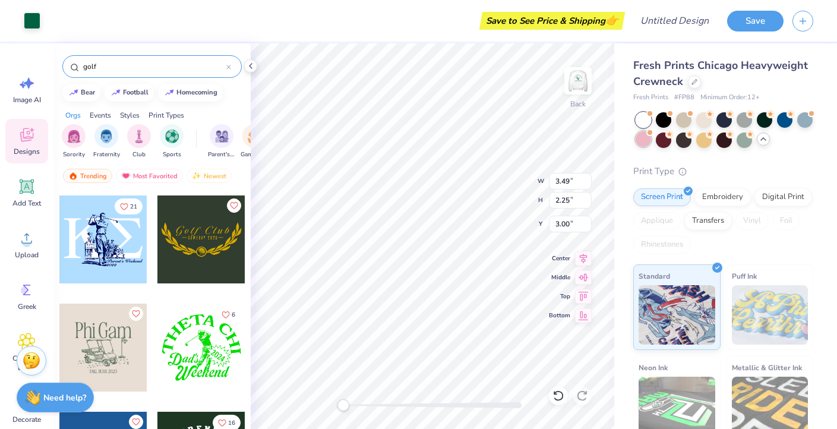
click at [612, 141] on div at bounding box center [642, 138] width 15 height 15
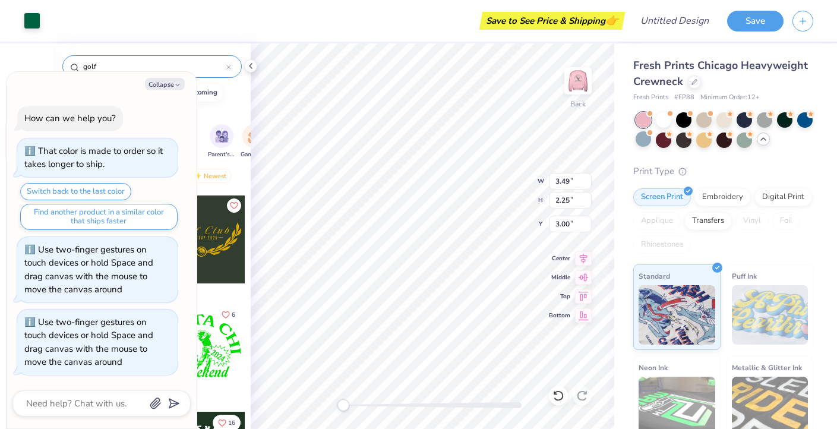
scroll to position [838, 0]
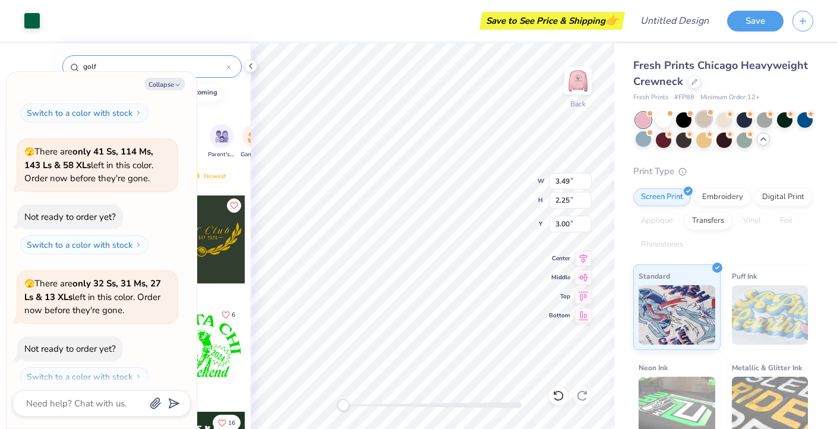
click at [612, 119] on div at bounding box center [703, 118] width 15 height 15
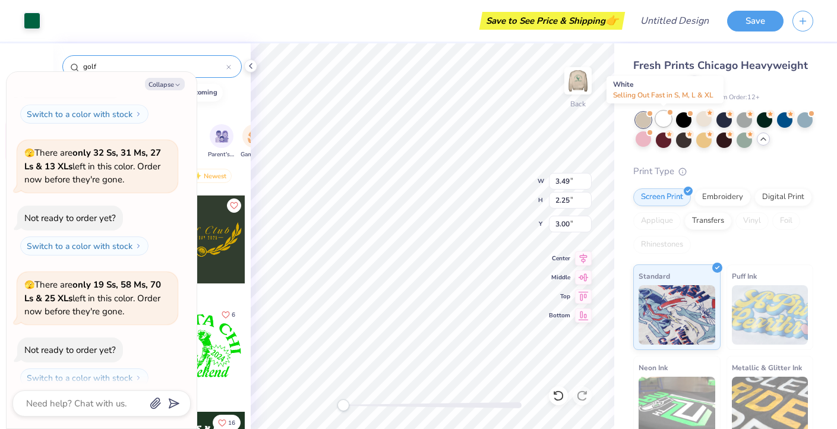
click at [612, 117] on div at bounding box center [662, 118] width 15 height 15
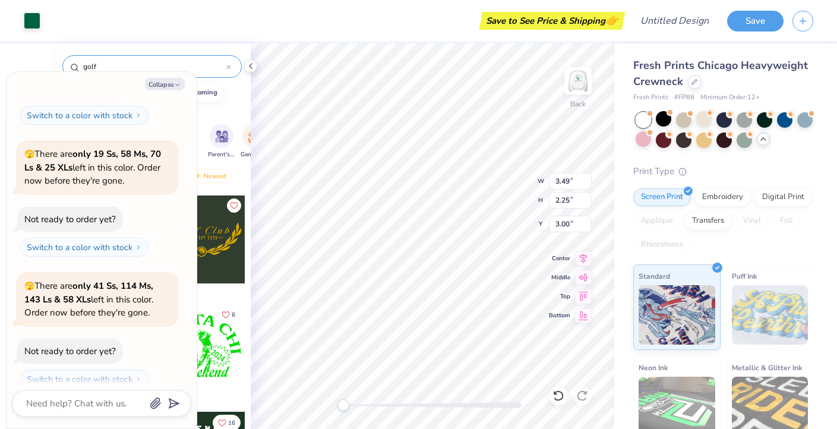
click at [612, 138] on polyline at bounding box center [763, 139] width 5 height 2
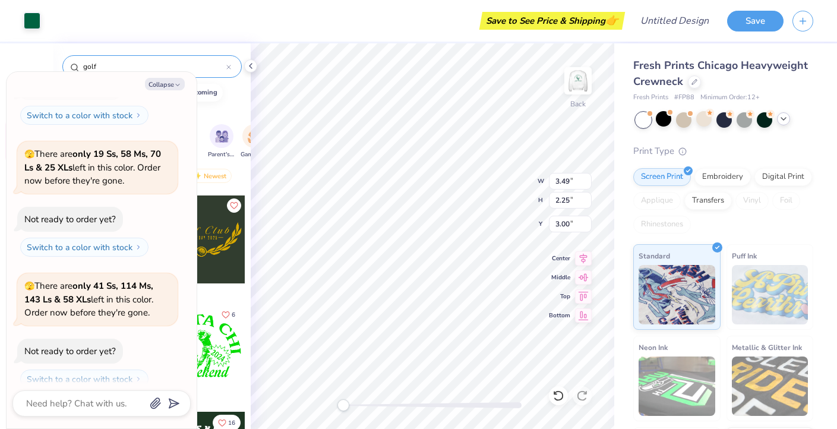
click at [612, 141] on div "Fresh Prints Chicago Heavyweight Crewneck Fresh Prints # FP88 Minimum Order: 12…" at bounding box center [723, 285] width 180 height 455
click at [584, 85] on img at bounding box center [577, 80] width 47 height 47
click at [584, 85] on img at bounding box center [578, 81] width 24 height 24
click at [612, 118] on div at bounding box center [683, 118] width 15 height 15
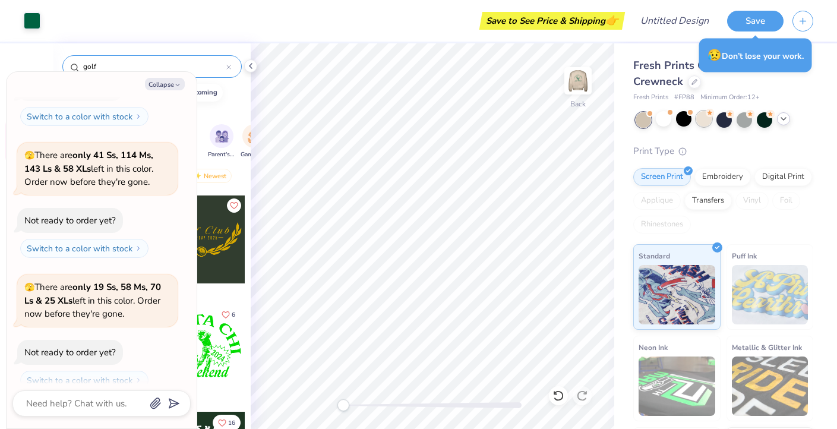
click at [612, 121] on div at bounding box center [703, 118] width 15 height 15
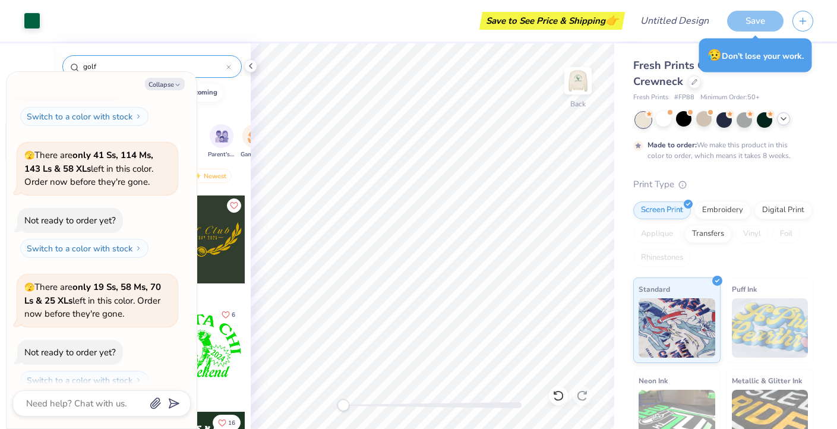
scroll to position [1399, 0]
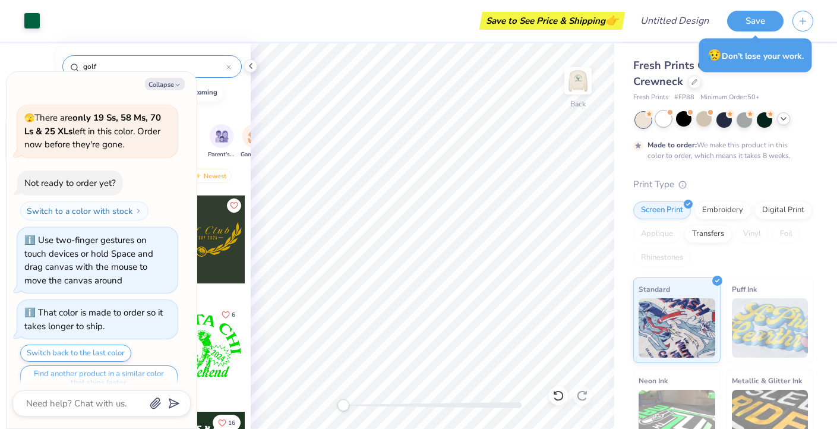
click at [612, 121] on div at bounding box center [662, 118] width 15 height 15
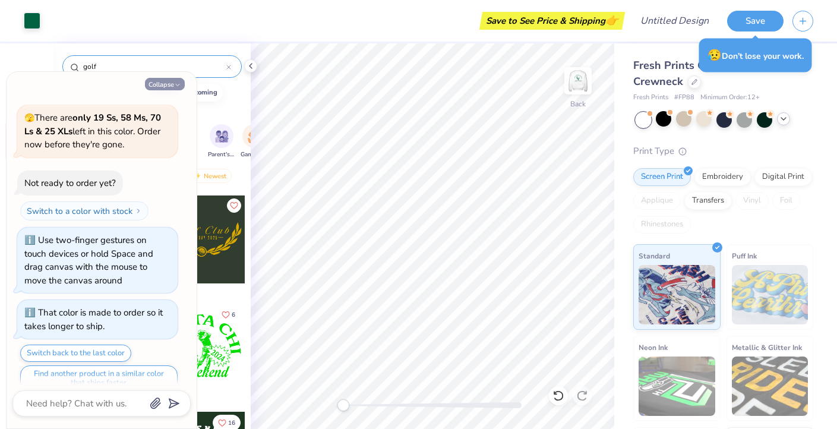
click at [180, 85] on icon "button" at bounding box center [177, 84] width 7 height 7
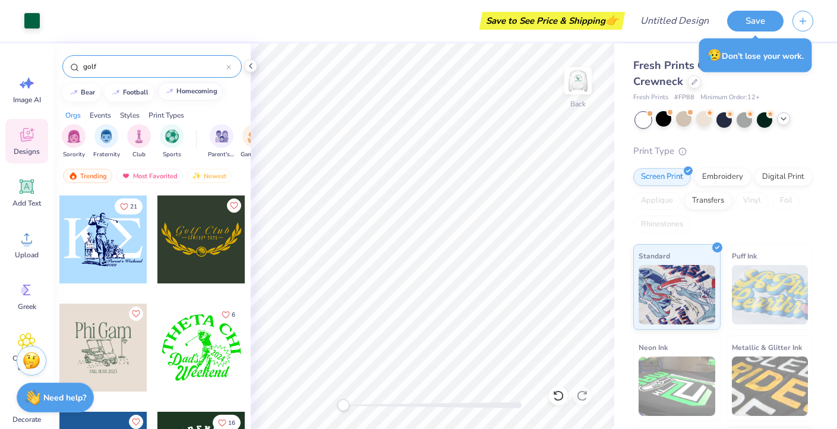
scroll to position [1659, 0]
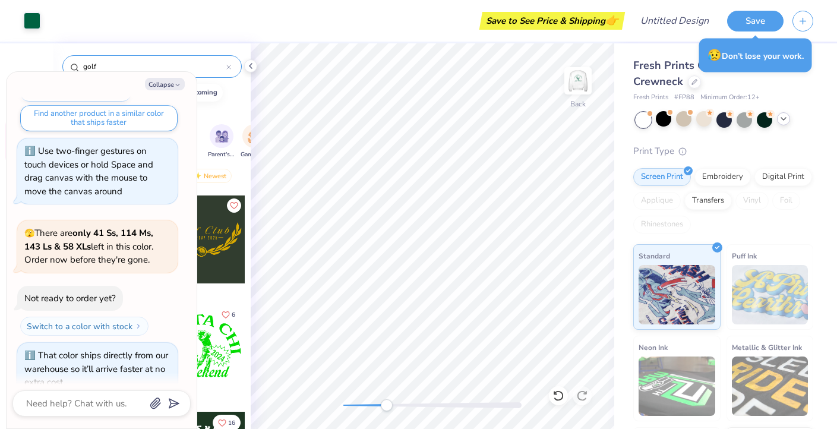
click at [386, 405] on div at bounding box center [432, 405] width 178 height 6
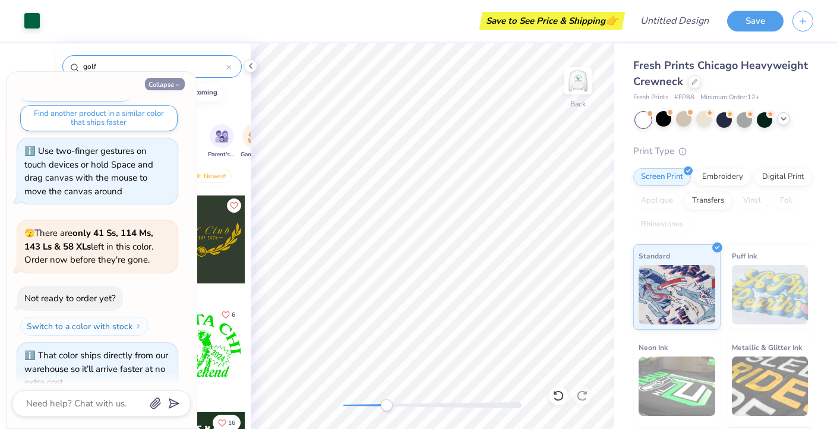
click at [173, 83] on button "Collapse" at bounding box center [165, 84] width 40 height 12
type textarea "x"
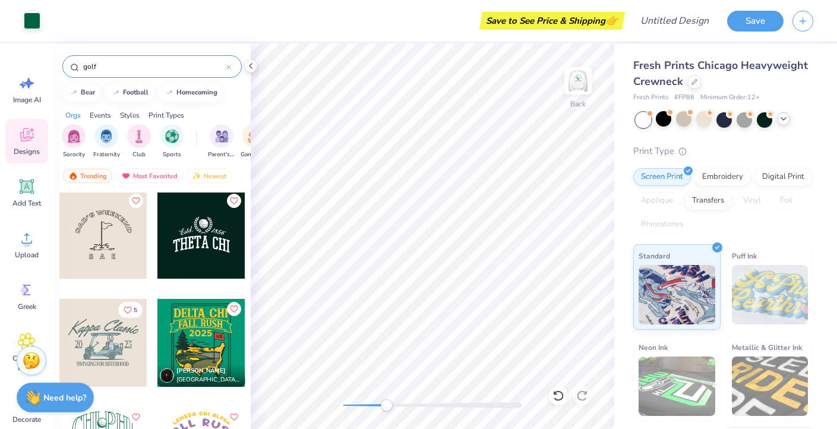
scroll to position [657, 0]
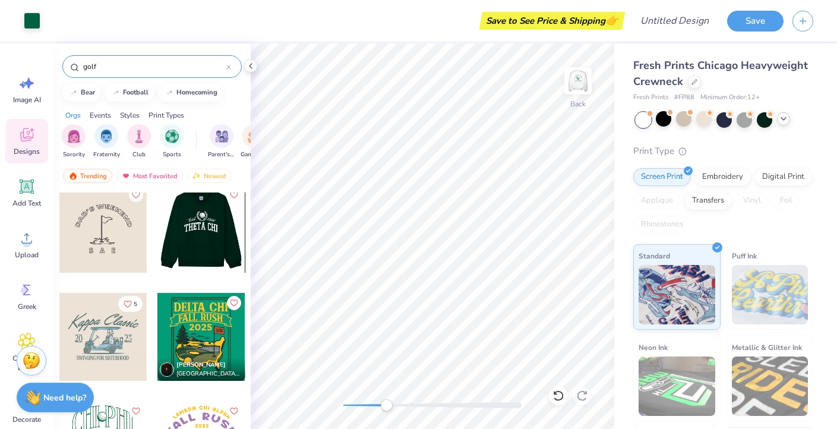
click at [157, 252] on div at bounding box center [113, 229] width 88 height 88
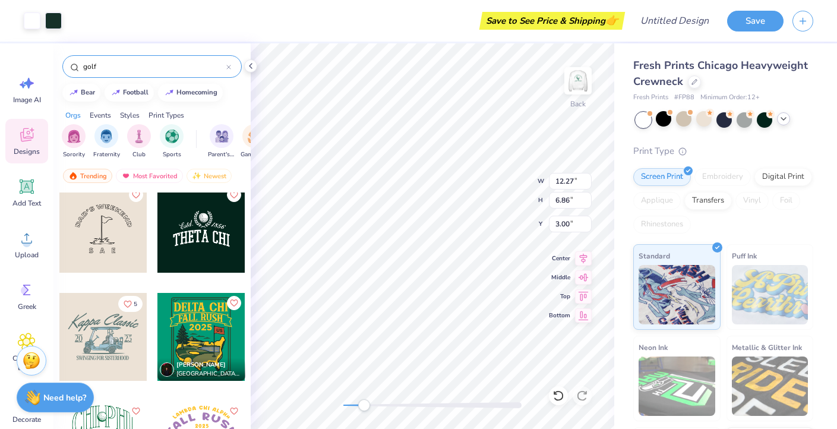
click at [364, 404] on div at bounding box center [432, 405] width 178 height 6
click at [45, 15] on div at bounding box center [53, 19] width 17 height 17
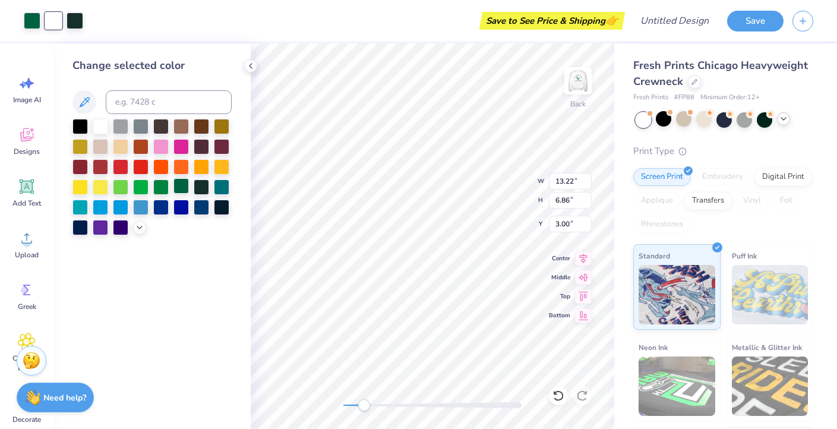
click at [179, 185] on div at bounding box center [180, 185] width 15 height 15
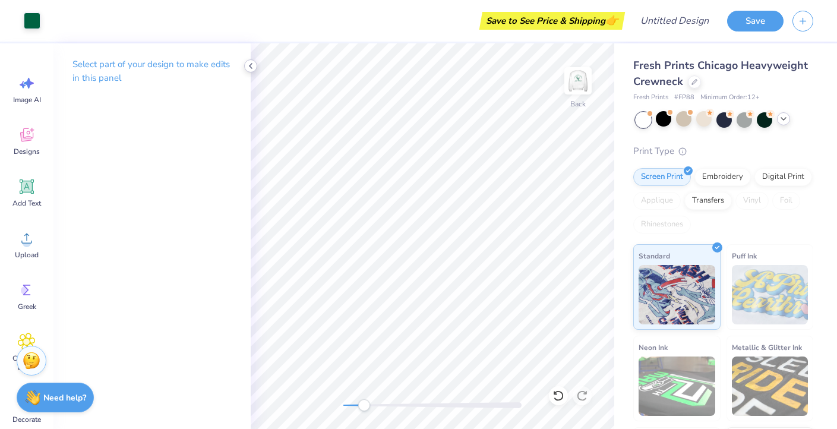
click at [249, 65] on icon at bounding box center [250, 65] width 9 height 9
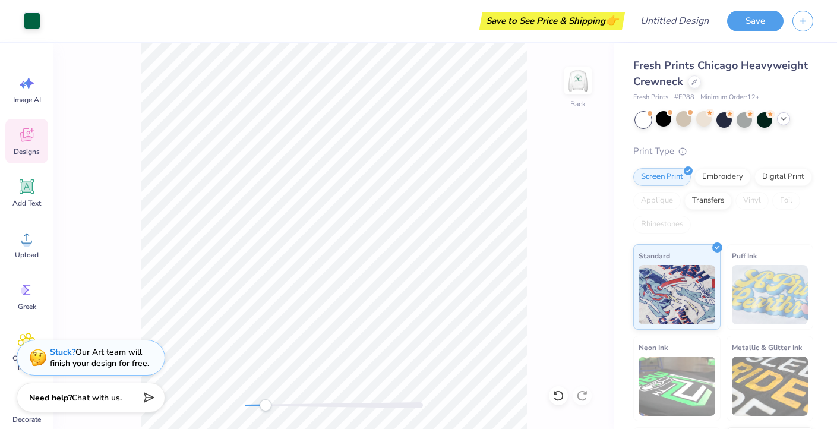
click at [27, 135] on icon at bounding box center [27, 135] width 18 height 18
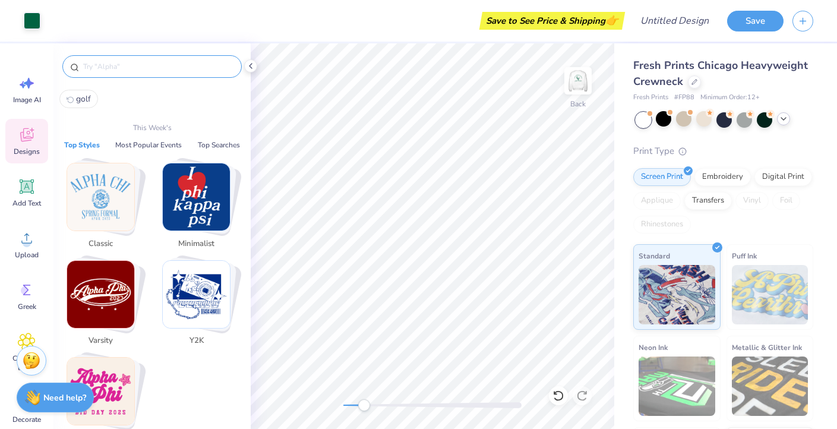
click at [132, 68] on input "text" at bounding box center [158, 67] width 152 height 12
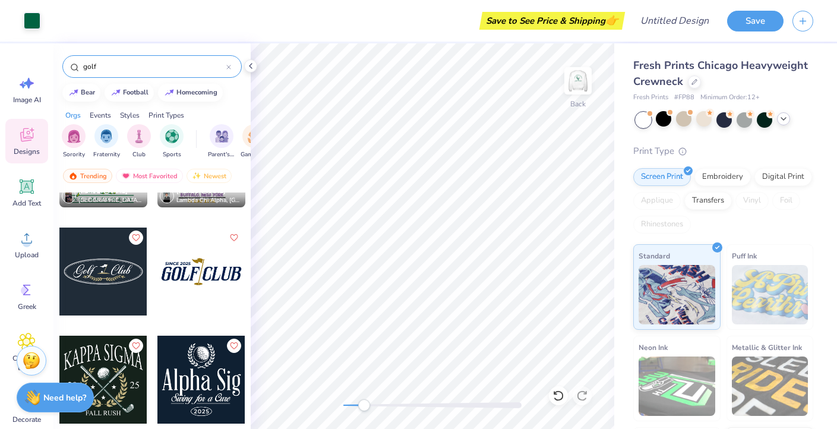
scroll to position [945, 0]
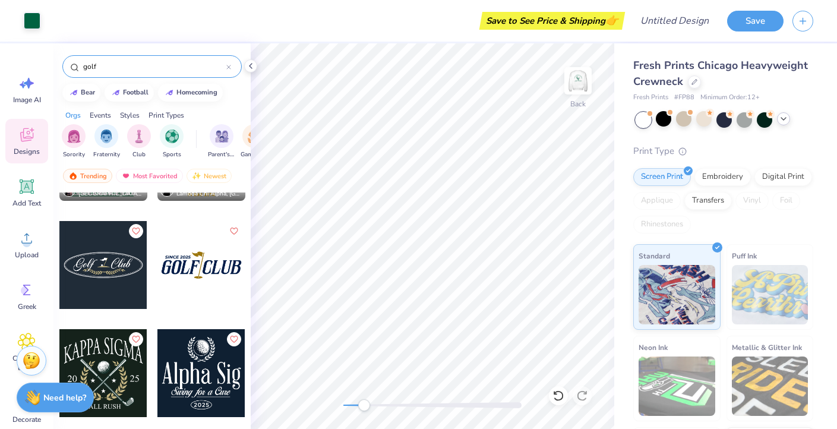
type input "golf"
click at [106, 264] on div at bounding box center [103, 265] width 88 height 88
click at [77, 22] on div at bounding box center [74, 19] width 17 height 17
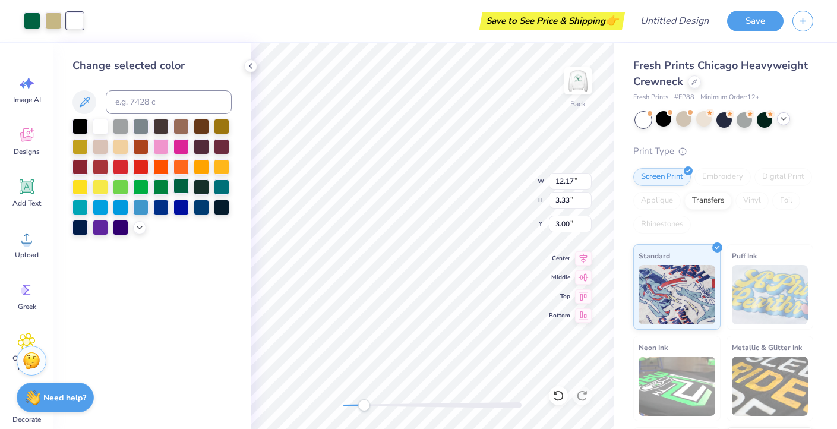
click at [175, 187] on div at bounding box center [180, 185] width 15 height 15
click at [52, 19] on div at bounding box center [53, 19] width 17 height 17
click at [182, 187] on div at bounding box center [180, 185] width 15 height 15
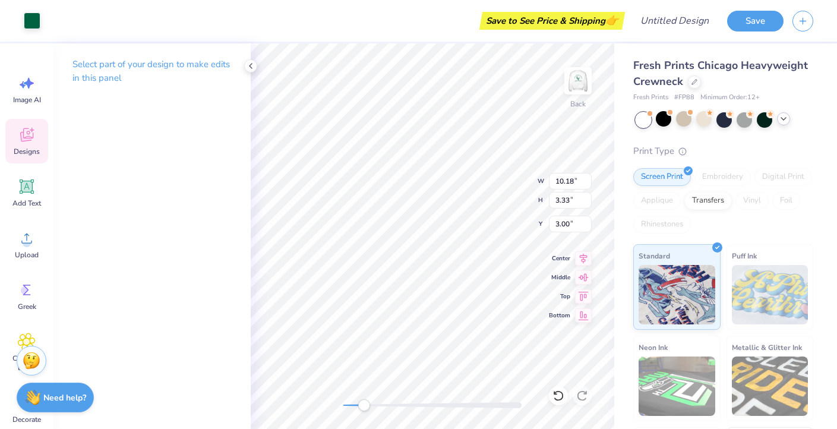
type input "3.49"
type input "2.25"
drag, startPoint x: 359, startPoint y: 408, endPoint x: 352, endPoint y: 408, distance: 6.5
click at [352, 408] on div "Accessibility label" at bounding box center [352, 405] width 12 height 12
type input "4.34"
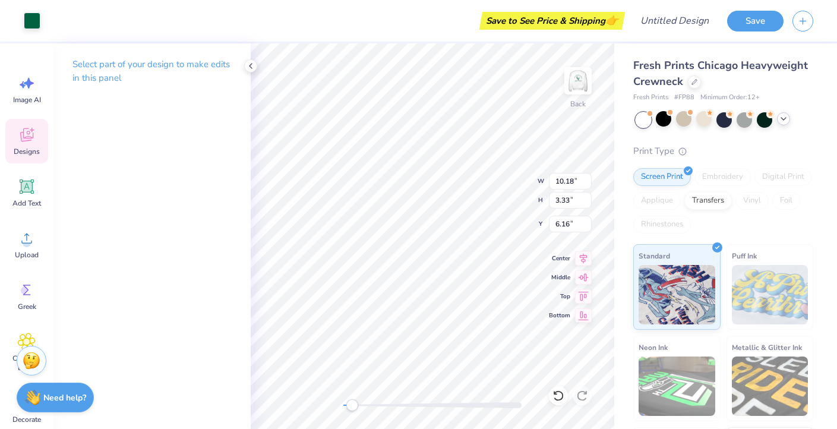
type input "1.42"
type input "5.25"
click at [390, 397] on div "Back" at bounding box center [432, 235] width 363 height 385
drag, startPoint x: 356, startPoint y: 405, endPoint x: 250, endPoint y: 286, distance: 159.8
click at [250, 286] on div "Art colors Save to See Price & Shipping 👉 Design Title Save Image AI Designs Ad…" at bounding box center [418, 214] width 837 height 429
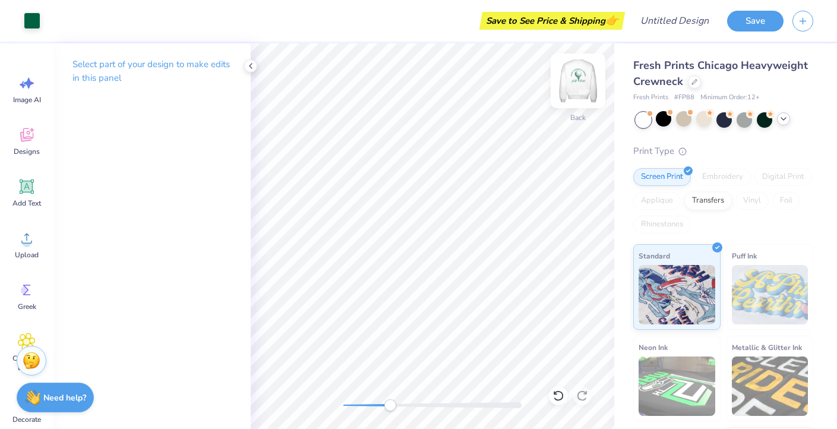
click at [578, 83] on img at bounding box center [577, 80] width 47 height 47
click at [362, 406] on div at bounding box center [432, 405] width 178 height 6
click at [335, 405] on div "Front" at bounding box center [432, 235] width 363 height 385
click at [357, 407] on div at bounding box center [432, 405] width 178 height 6
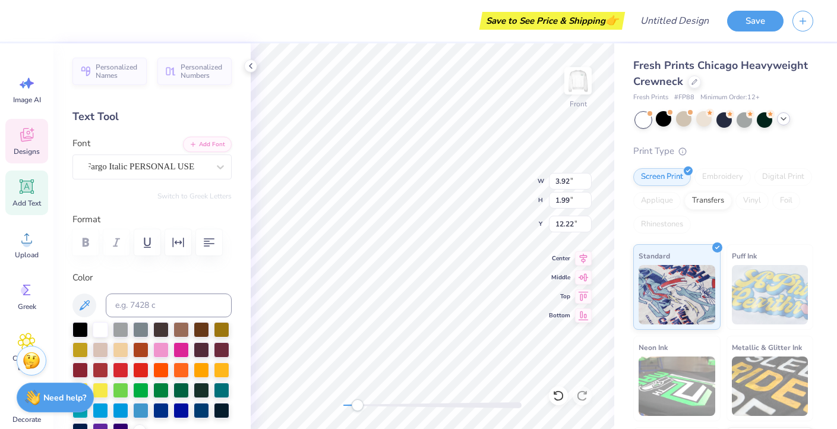
scroll to position [0, 0]
type input "3.93"
type input "1.56"
type input "3.14"
type input "1.25"
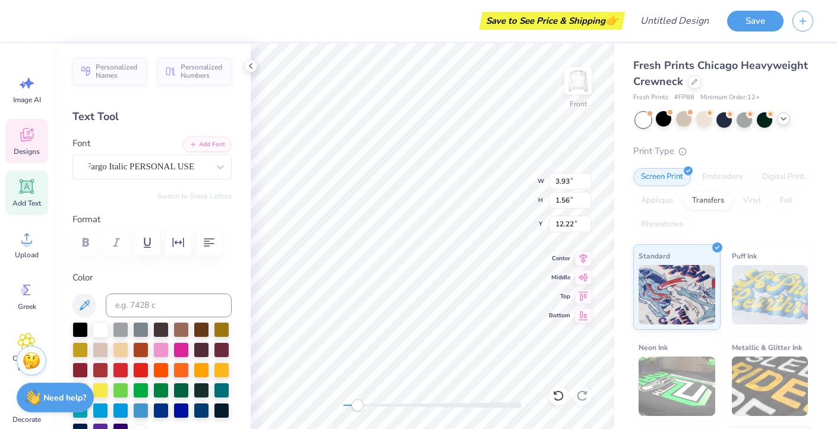
type input "12.53"
type input "2.96"
type input "1.50"
type input "12.71"
type input "3.18"
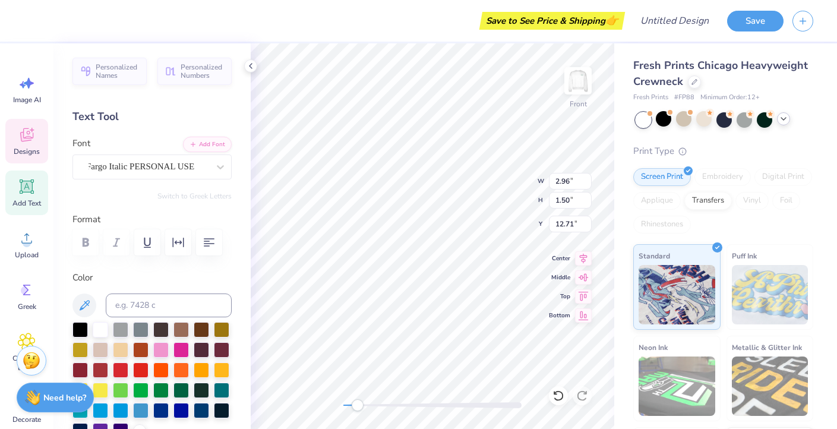
type input "1.61"
type input "12.60"
type input "3.29"
type input "1.67"
type input "12.54"
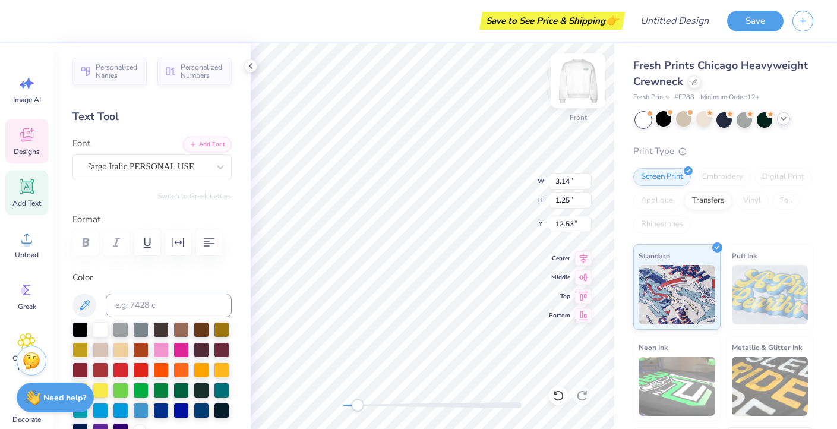
type input "3.34"
type input "1.33"
type input "12.54"
click at [572, 87] on img at bounding box center [577, 80] width 47 height 47
type input "3.50"
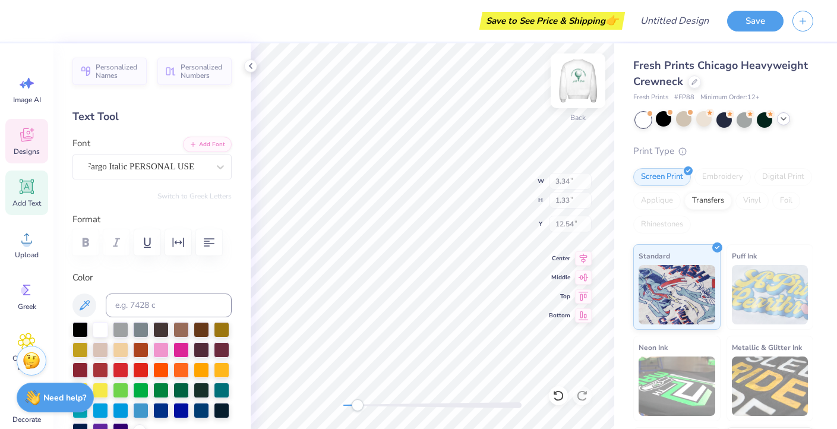
type input "1.39"
type input "11.17"
click at [581, 86] on img at bounding box center [577, 80] width 47 height 47
type input "4.31"
type input "7.01"
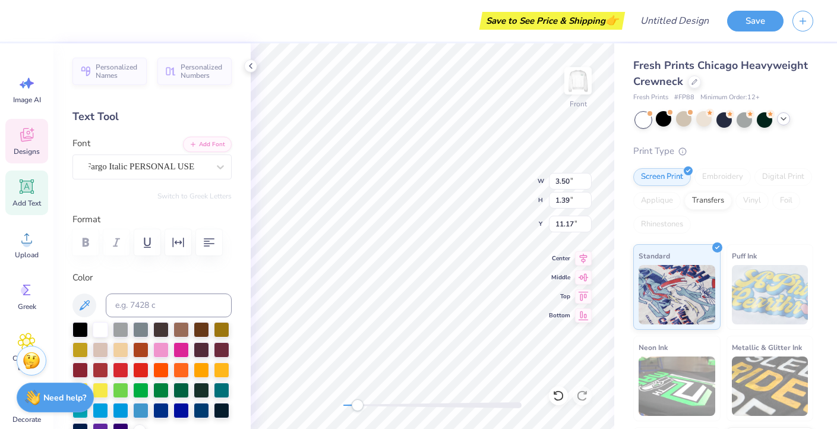
type input "6.39"
click at [587, 85] on img at bounding box center [577, 80] width 47 height 47
type input "4.52"
type input "7.34"
type input "4.73"
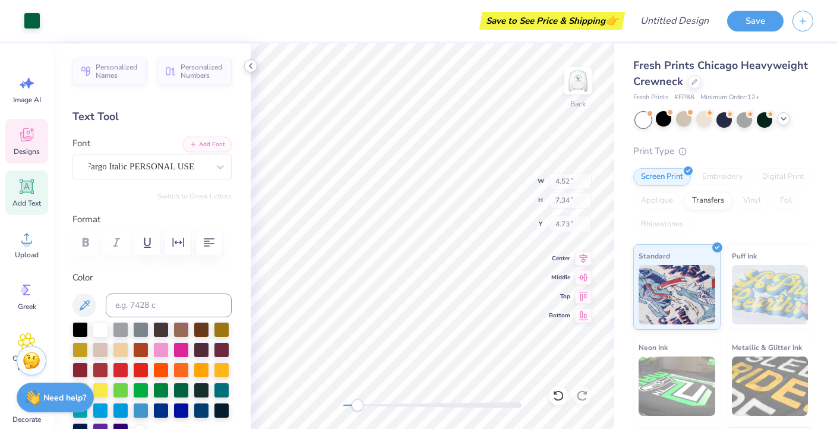
click at [252, 63] on icon at bounding box center [250, 65] width 9 height 9
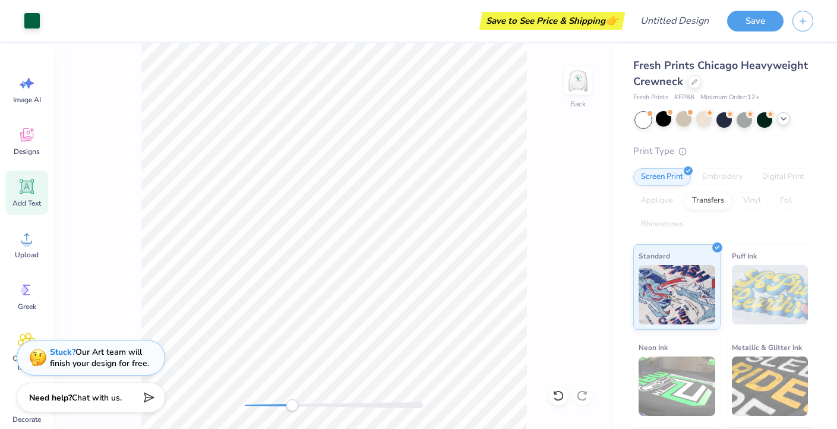
drag, startPoint x: 270, startPoint y: 404, endPoint x: 292, endPoint y: 409, distance: 22.5
click at [292, 408] on div at bounding box center [334, 405] width 178 height 6
click at [33, 191] on icon at bounding box center [27, 187] width 18 height 18
type input "5.95"
type input "1.72"
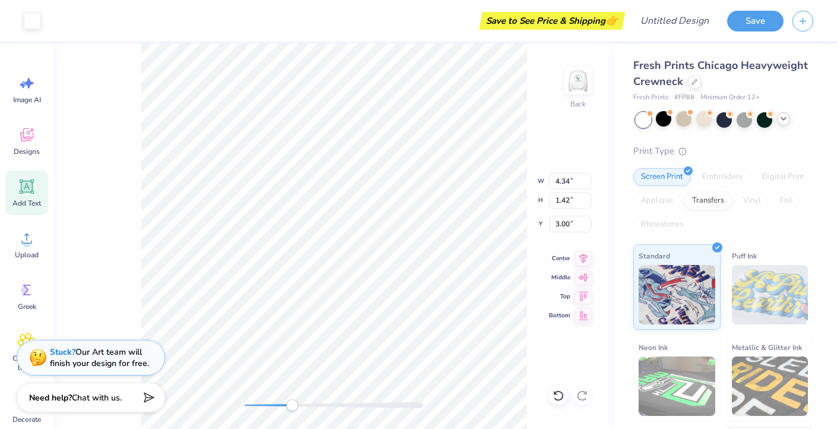
type input "9.64"
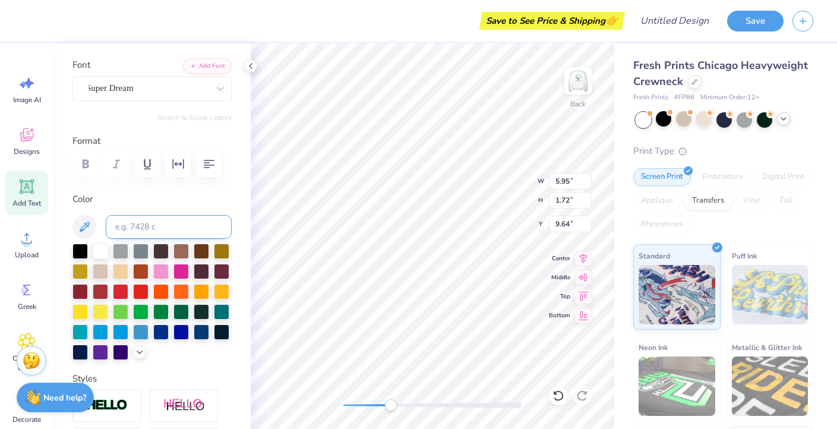
scroll to position [81, 0]
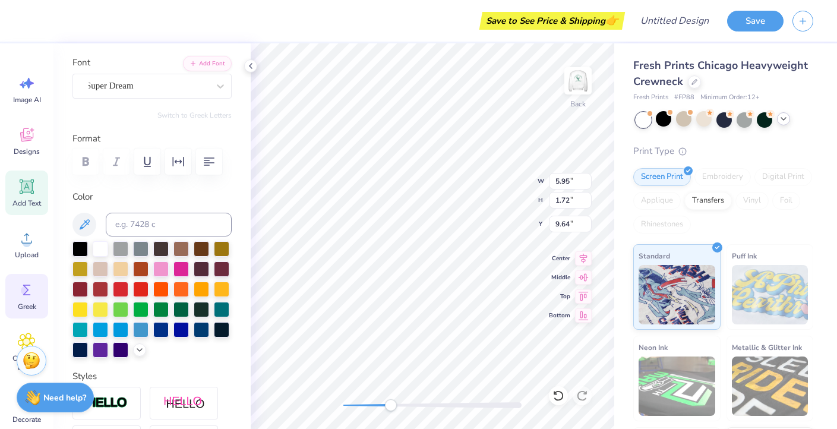
click at [28, 286] on icon at bounding box center [27, 290] width 18 height 18
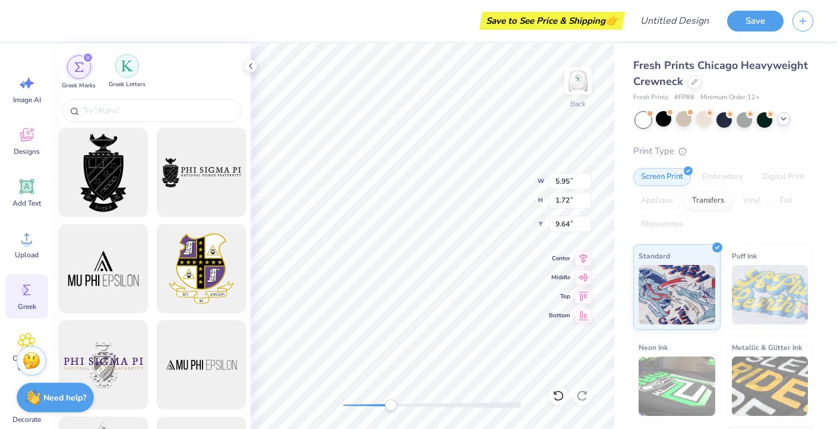
click at [128, 66] on img "filter for Greek Letters" at bounding box center [127, 66] width 12 height 12
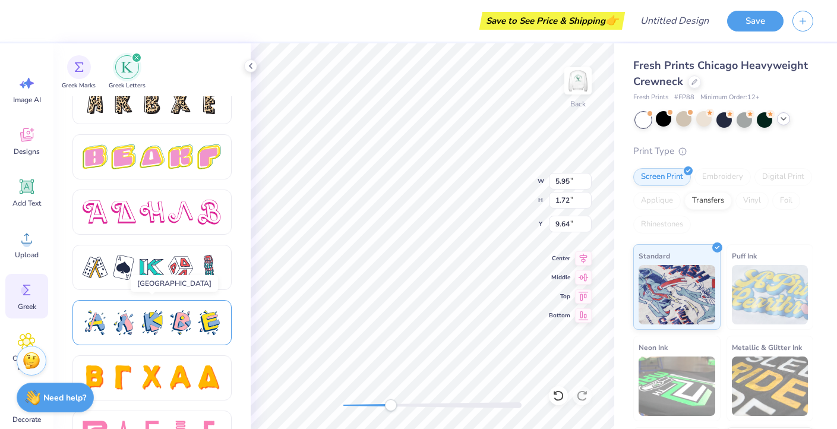
scroll to position [2007, 0]
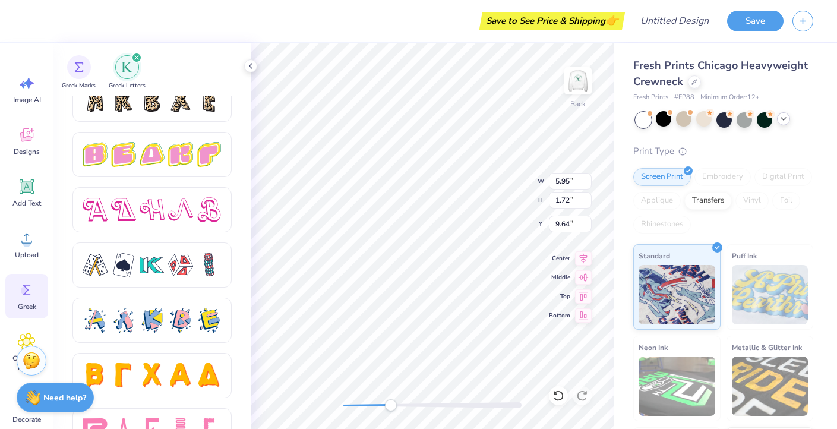
click at [132, 276] on div at bounding box center [123, 264] width 25 height 25
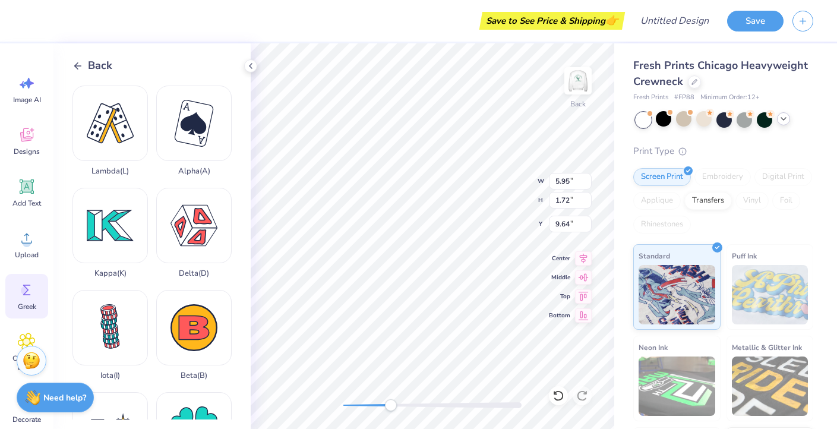
scroll to position [0, 0]
click at [82, 69] on icon at bounding box center [77, 66] width 11 height 11
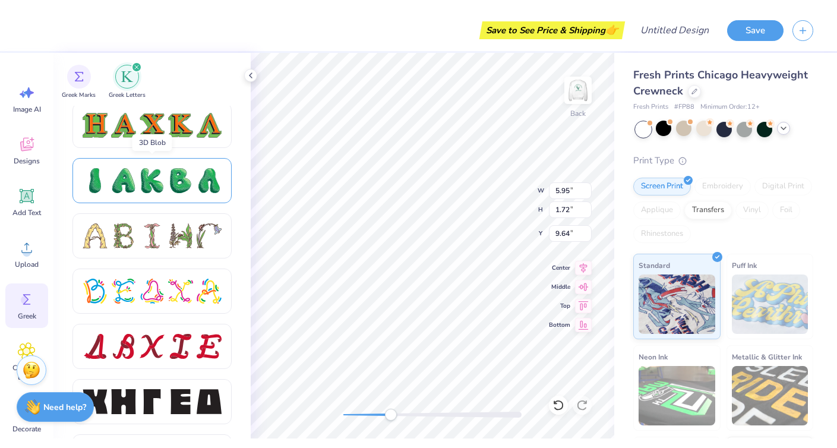
scroll to position [1328, 0]
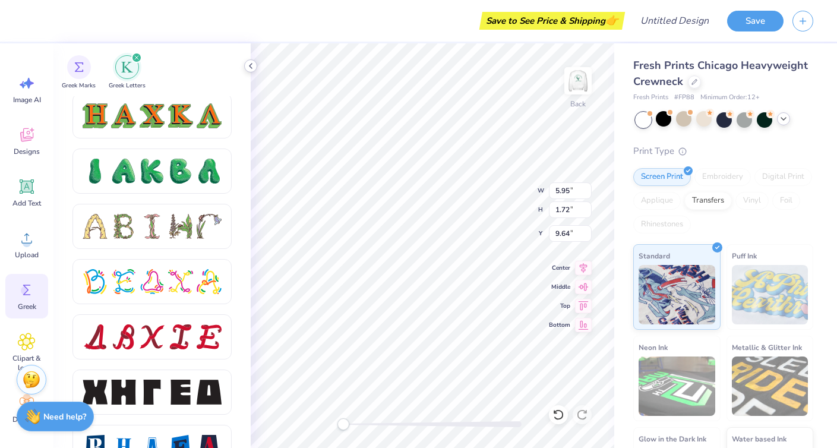
click at [250, 64] on icon at bounding box center [250, 65] width 9 height 9
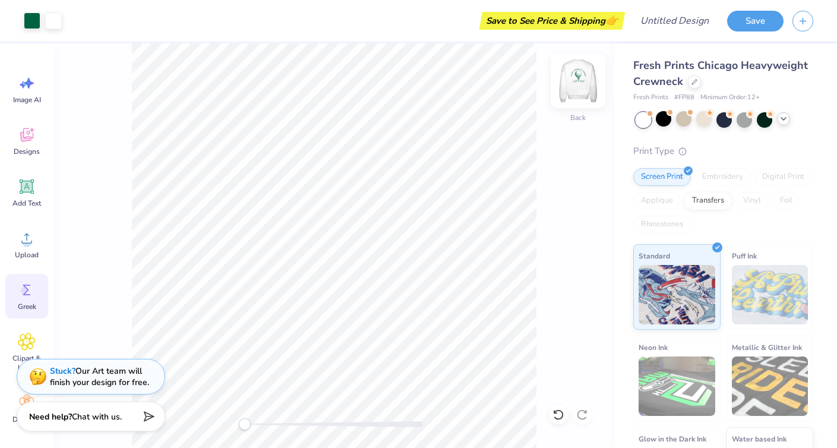
click at [582, 83] on img at bounding box center [577, 80] width 47 height 47
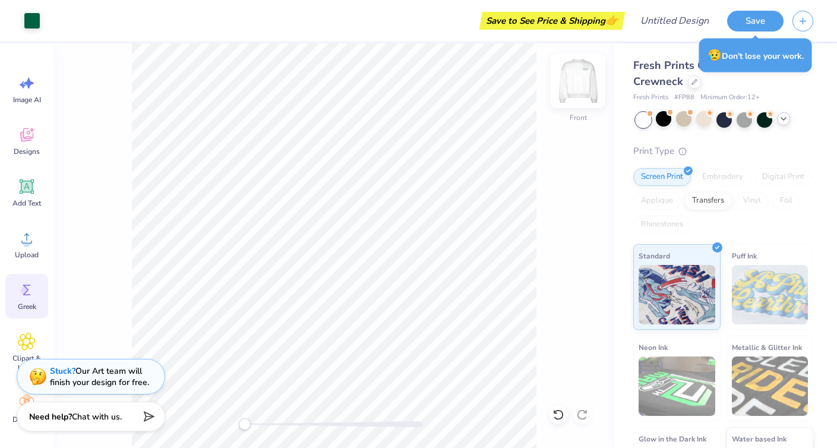
click at [576, 82] on img at bounding box center [577, 80] width 47 height 47
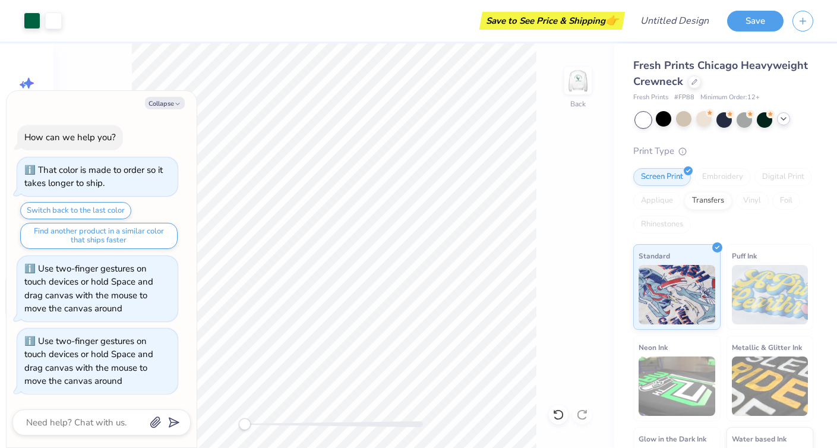
type textarea "x"
